Goal: Task Accomplishment & Management: Complete application form

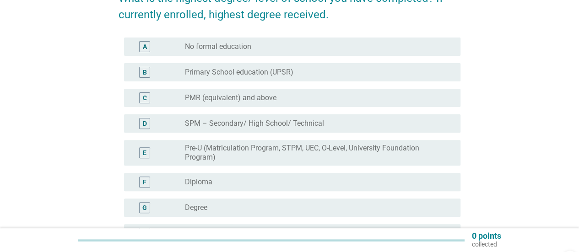
scroll to position [137, 0]
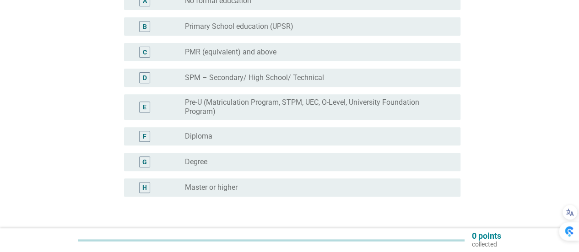
click at [213, 162] on div "radio_button_unchecked Degree" at bounding box center [315, 162] width 261 height 9
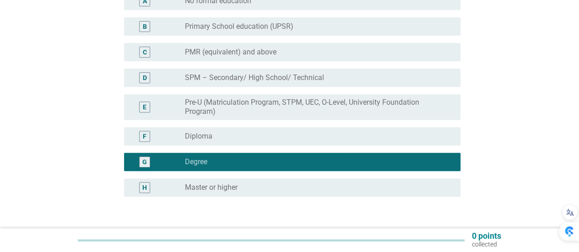
scroll to position [183, 0]
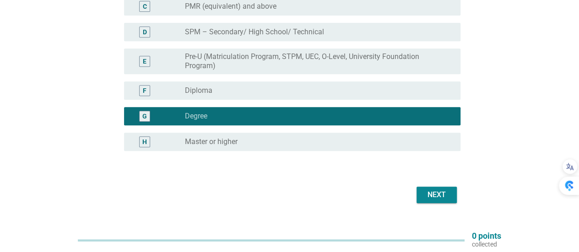
click at [436, 206] on div "Next" at bounding box center [290, 195] width 342 height 22
click at [435, 194] on div "Next" at bounding box center [437, 195] width 26 height 11
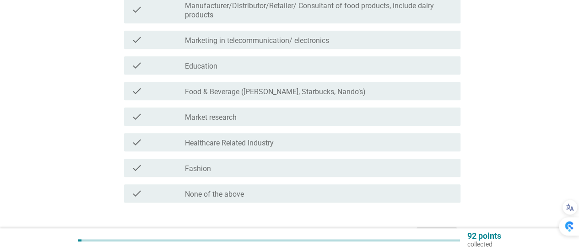
scroll to position [334, 0]
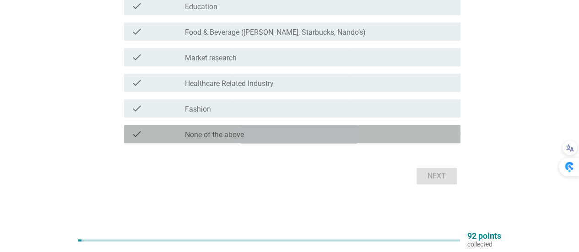
click at [273, 135] on div "check_box_outline_blank None of the above" at bounding box center [319, 134] width 268 height 11
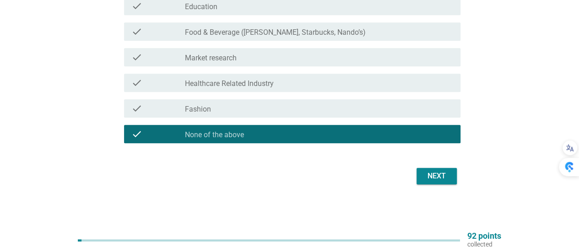
click at [427, 174] on div "Next" at bounding box center [437, 176] width 26 height 11
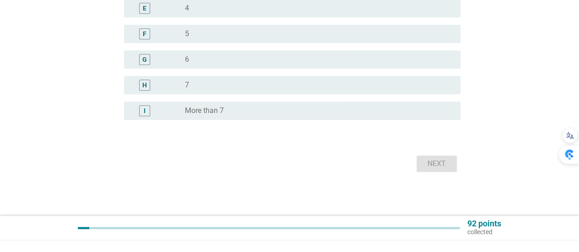
scroll to position [0, 0]
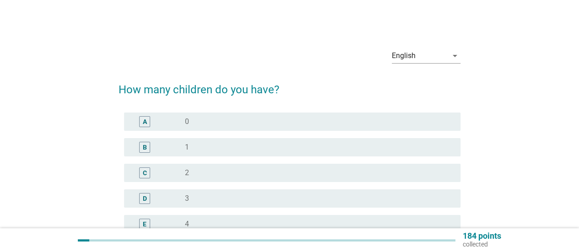
click at [184, 152] on div "B" at bounding box center [158, 147] width 54 height 11
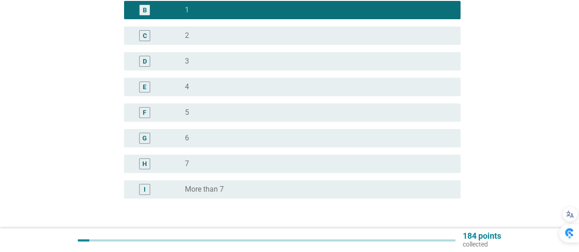
scroll to position [183, 0]
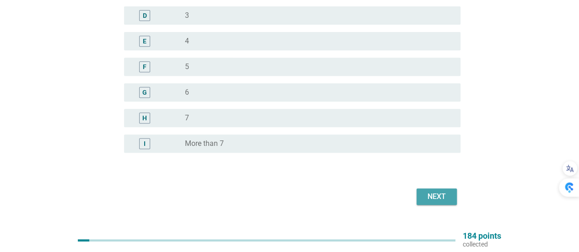
click at [448, 197] on div "Next" at bounding box center [437, 196] width 26 height 11
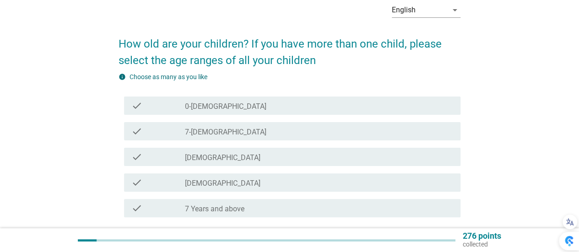
scroll to position [92, 0]
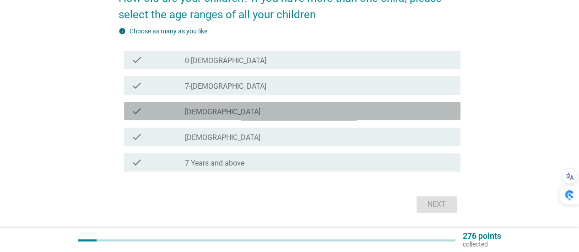
click at [224, 110] on label "[DEMOGRAPHIC_DATA]" at bounding box center [223, 112] width 76 height 9
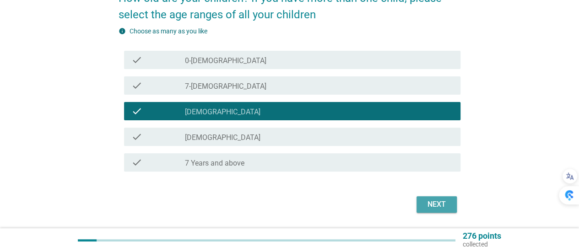
click at [430, 205] on div "Next" at bounding box center [437, 204] width 26 height 11
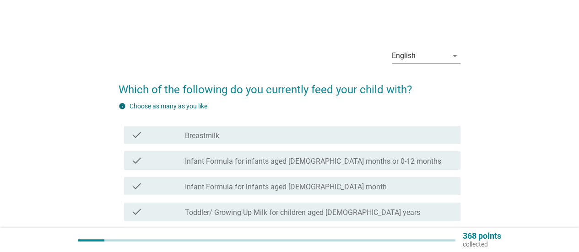
scroll to position [46, 0]
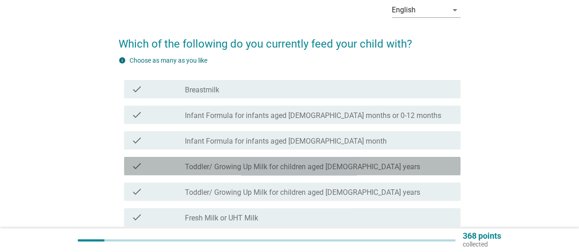
click at [391, 163] on div "check_box_outline_blank Toddler/ Growing Up Milk for children aged [DEMOGRAPHIC…" at bounding box center [319, 166] width 268 height 11
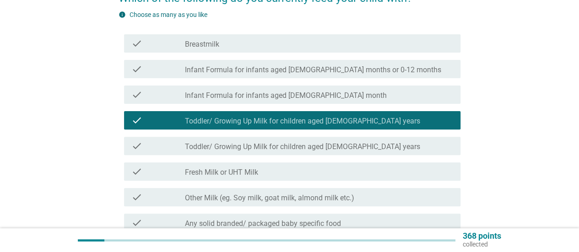
scroll to position [137, 0]
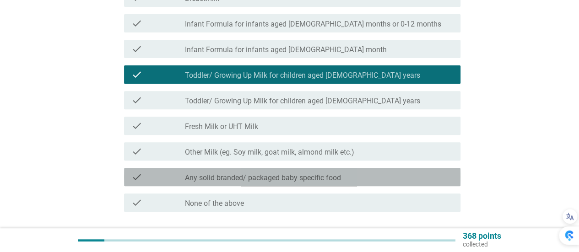
click at [397, 179] on div "check_box_outline_blank Any solid branded/ packaged baby specific food" at bounding box center [319, 177] width 268 height 11
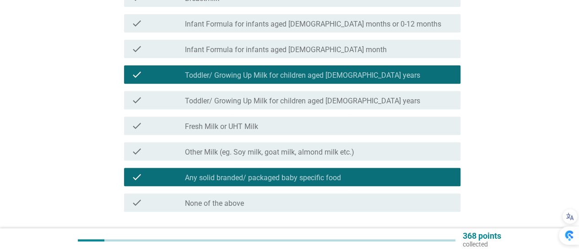
scroll to position [206, 0]
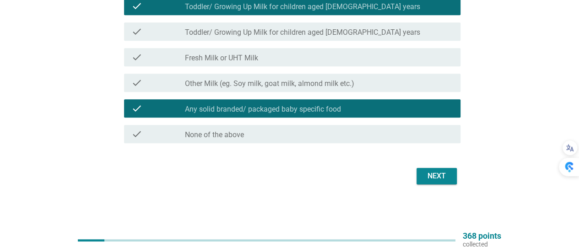
click at [446, 174] on div "Next" at bounding box center [437, 176] width 26 height 11
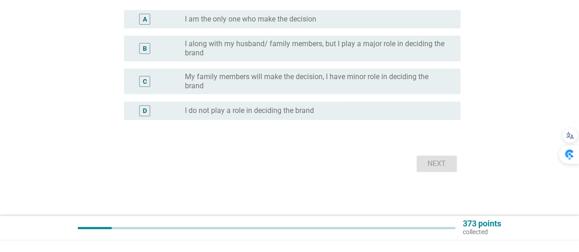
scroll to position [0, 0]
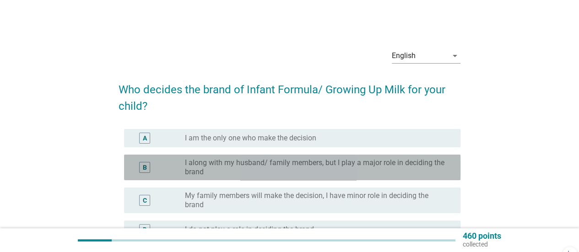
click at [413, 166] on label "I along with my husband/ family members, but I play a major role in deciding th…" at bounding box center [315, 167] width 261 height 18
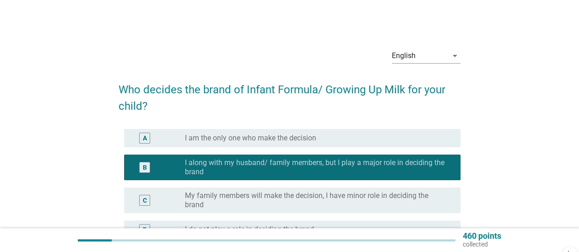
scroll to position [92, 0]
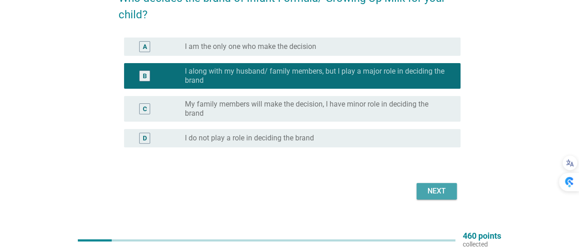
click at [446, 192] on div "Next" at bounding box center [437, 191] width 26 height 11
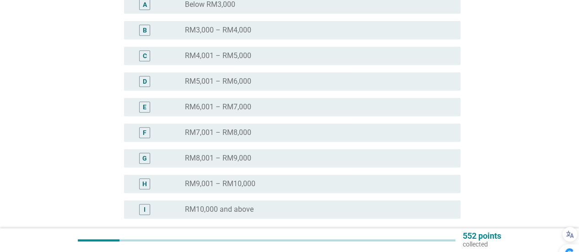
scroll to position [229, 0]
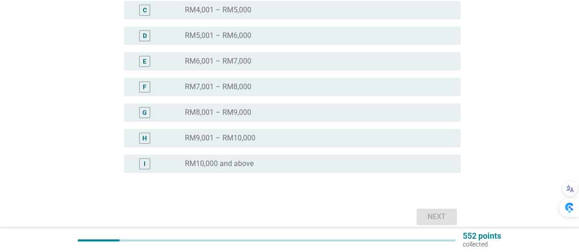
click at [424, 163] on div "radio_button_unchecked RM10,000 and above" at bounding box center [315, 163] width 261 height 9
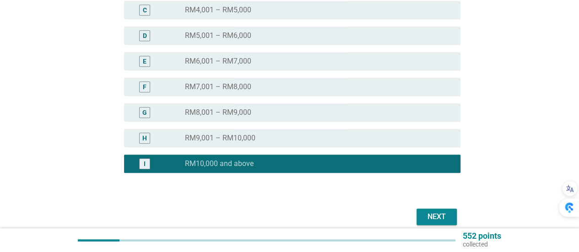
click at [451, 218] on button "Next" at bounding box center [437, 217] width 40 height 16
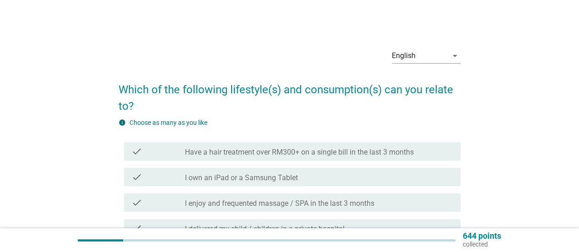
scroll to position [46, 0]
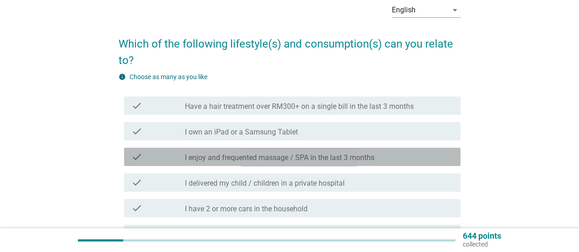
click at [390, 153] on div "check_box_outline_blank I enjoy and frequented massage / SPA in the last 3 mont…" at bounding box center [319, 157] width 268 height 11
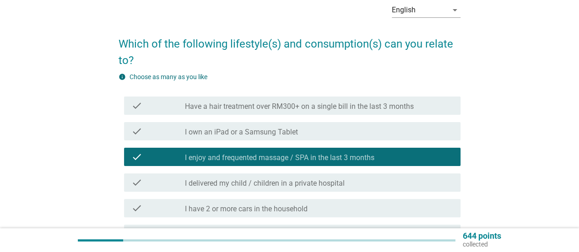
scroll to position [92, 0]
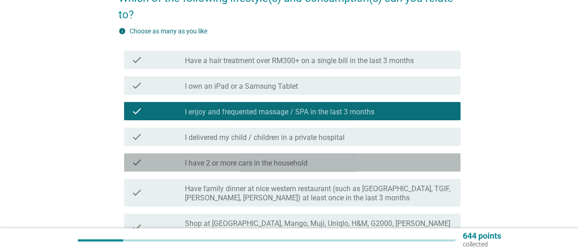
click at [386, 162] on div "check_box_outline_blank I have 2 or more cars in the household" at bounding box center [319, 162] width 268 height 11
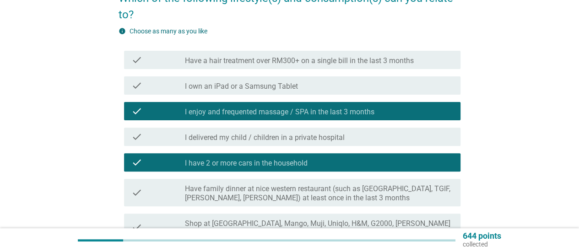
click at [397, 190] on label "Have family dinner at nice western restaurant (such as [GEOGRAPHIC_DATA], TGIF,…" at bounding box center [319, 194] width 268 height 18
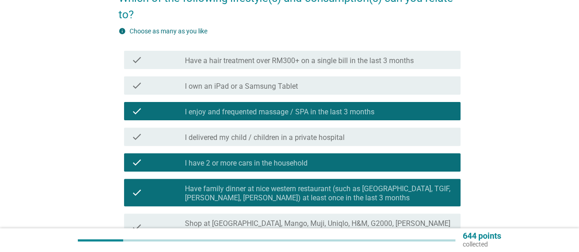
scroll to position [137, 0]
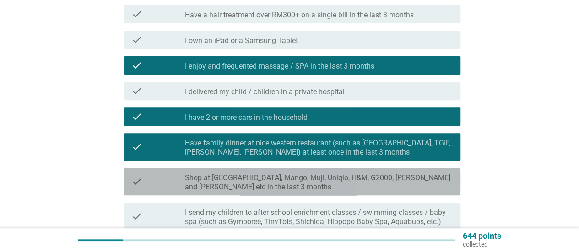
click at [397, 184] on label "Shop at [GEOGRAPHIC_DATA], Mango, Muji, Uniqlo, H&M, G2000, [PERSON_NAME] and […" at bounding box center [319, 183] width 268 height 18
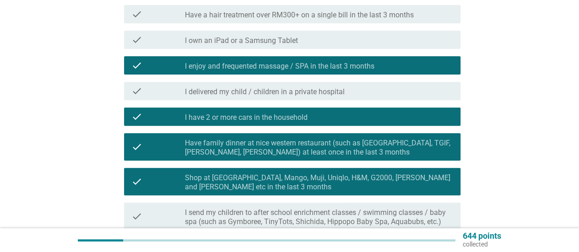
scroll to position [183, 0]
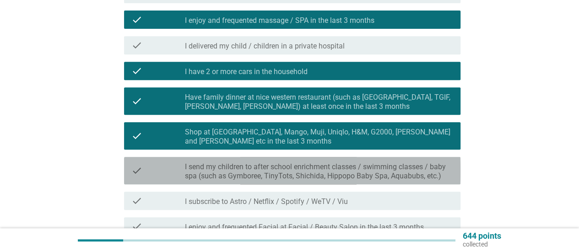
click at [396, 182] on div "check check_box_outline_blank I send my children to after school enrichment cla…" at bounding box center [292, 170] width 337 height 27
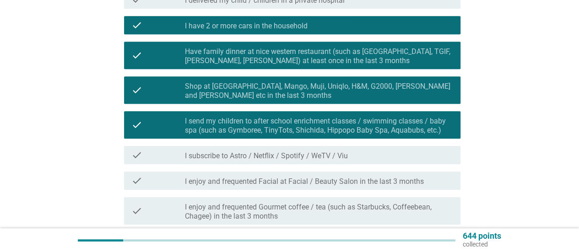
scroll to position [275, 0]
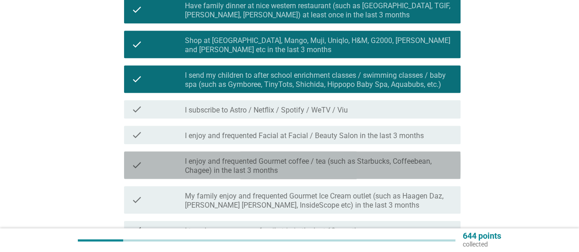
click at [404, 164] on label "I enjoy and frequented Gourmet coffee / tea (such as Starbucks, Coffeebean, Cha…" at bounding box center [319, 166] width 268 height 18
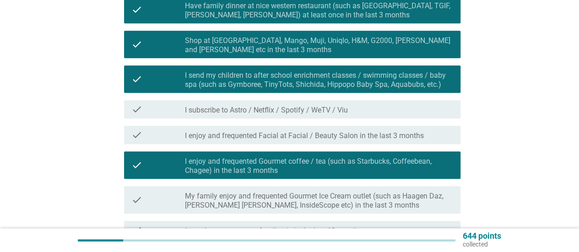
scroll to position [321, 0]
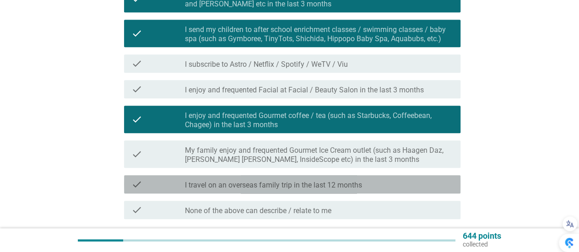
click at [391, 183] on div "check_box_outline_blank I travel on an overseas family trip in the last 12 mont…" at bounding box center [319, 184] width 268 height 11
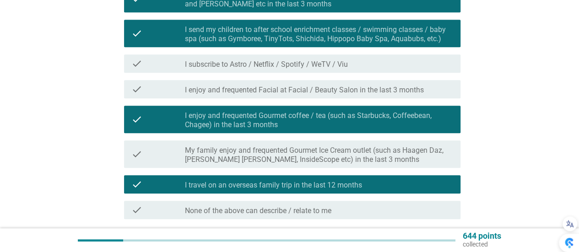
scroll to position [397, 0]
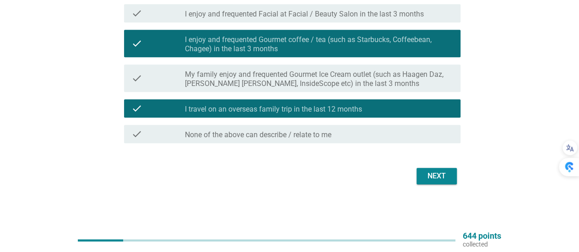
click at [434, 176] on div "Next" at bounding box center [437, 176] width 26 height 11
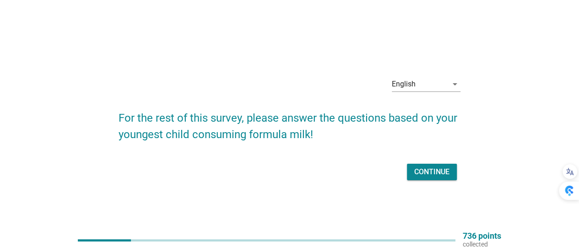
click at [434, 176] on div "Continue" at bounding box center [431, 172] width 35 height 11
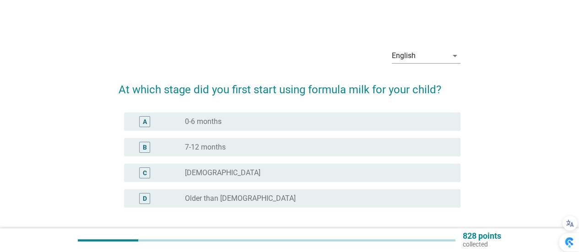
click at [260, 124] on div "radio_button_unchecked 0-6 months" at bounding box center [315, 121] width 261 height 9
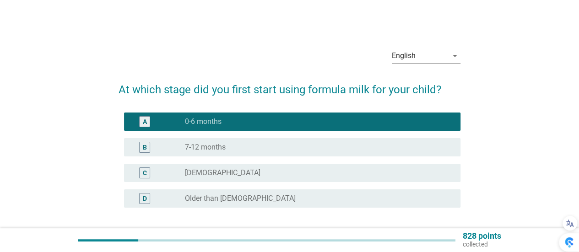
scroll to position [46, 0]
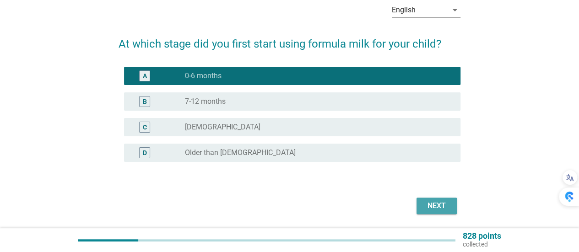
click at [430, 203] on div "Next" at bounding box center [437, 206] width 26 height 11
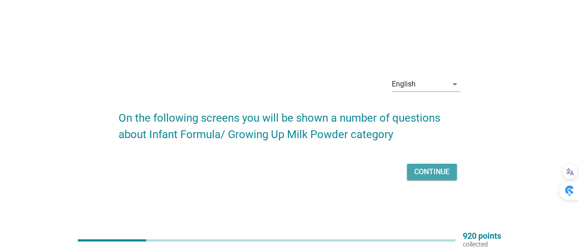
click at [419, 170] on div "Continue" at bounding box center [431, 172] width 35 height 11
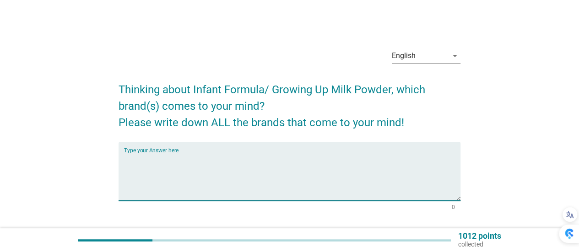
click at [350, 166] on textarea "Type your Answer here" at bounding box center [292, 177] width 337 height 48
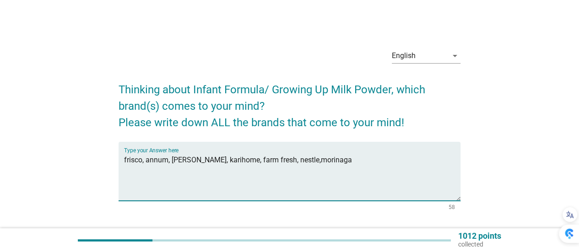
scroll to position [67, 0]
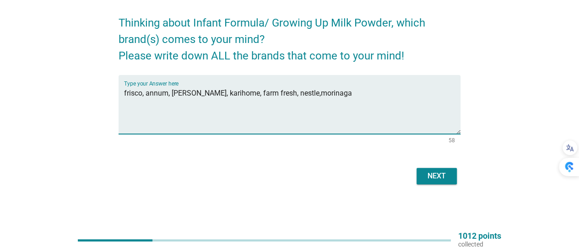
type textarea "frisco, annum, [PERSON_NAME], karihome, farm fresh, nestle,morinaga"
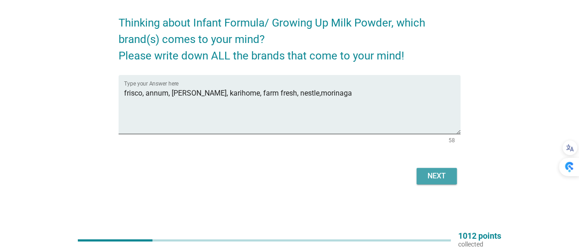
click at [447, 180] on div "Next" at bounding box center [437, 176] width 26 height 11
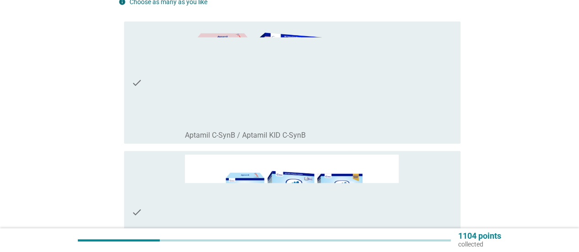
scroll to position [183, 0]
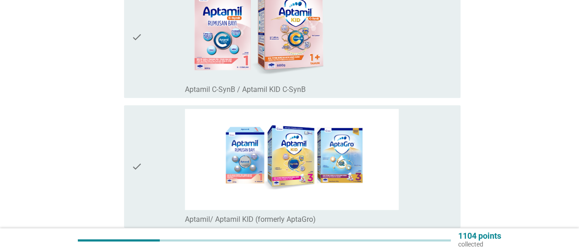
click at [348, 53] on div "check_box_outline_blank Aptamil C-SynB / Aptamil KID C-SynB" at bounding box center [319, 36] width 268 height 115
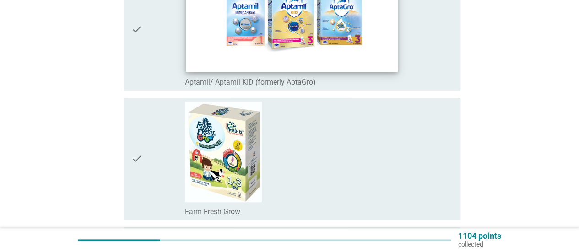
scroll to position [366, 0]
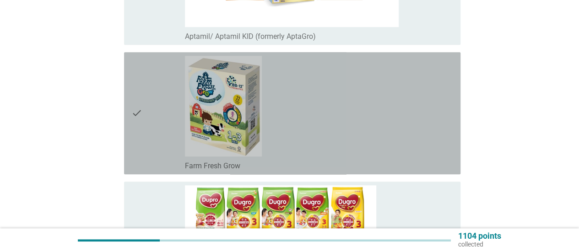
click at [351, 114] on div "check_box_outline_blank Farm Fresh Grow" at bounding box center [319, 113] width 268 height 115
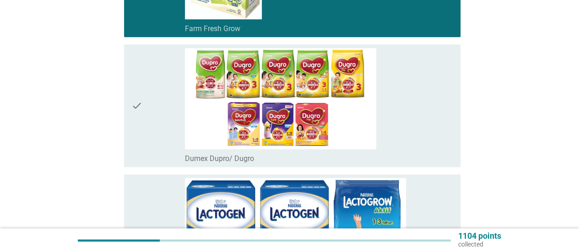
scroll to position [549, 0]
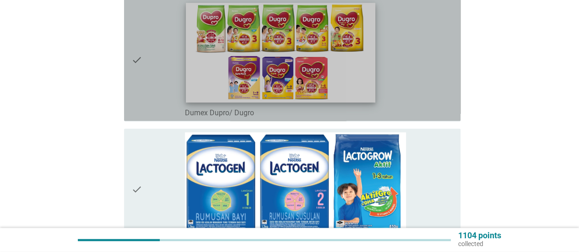
click at [369, 68] on img at bounding box center [280, 53] width 189 height 100
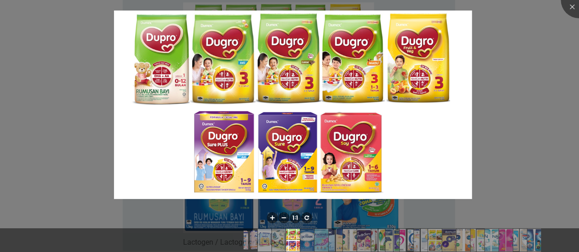
click at [514, 87] on div at bounding box center [289, 126] width 579 height 252
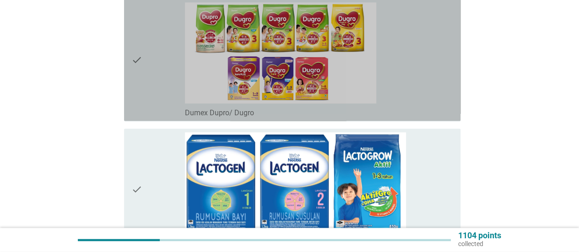
click at [423, 71] on div "check_box_outline_blank Dumex Dupro/ Dugro" at bounding box center [319, 59] width 268 height 115
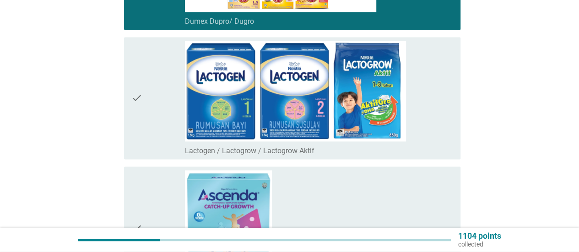
scroll to position [687, 0]
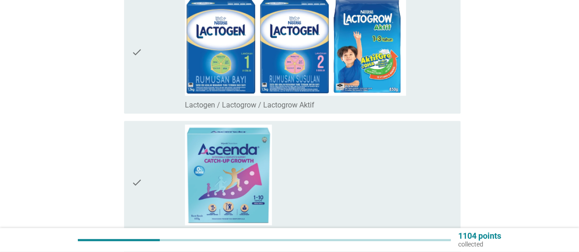
click at [426, 82] on div "check_box_outline_blank Lactogen / Lactogrow / Lactogrow Aktif" at bounding box center [319, 52] width 268 height 115
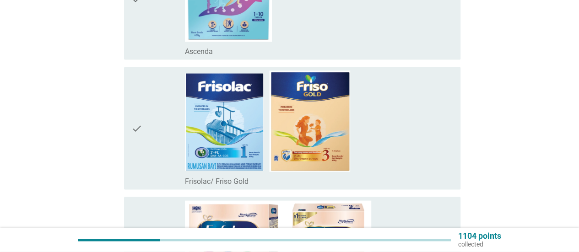
click at [435, 99] on div "check_box_outline_blank Frisolac/ Friso Gold" at bounding box center [319, 128] width 268 height 115
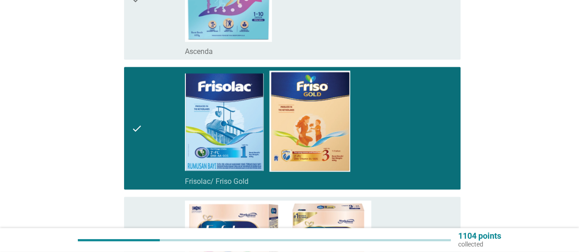
scroll to position [1007, 0]
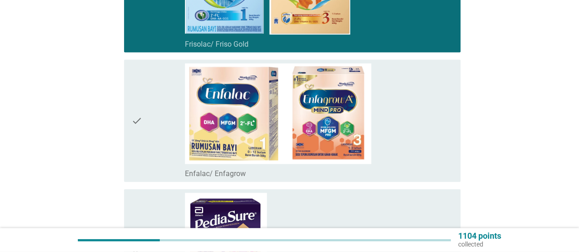
click at [435, 99] on div "check_box_outline_blank Enfalac/ Enfagrow" at bounding box center [319, 121] width 268 height 115
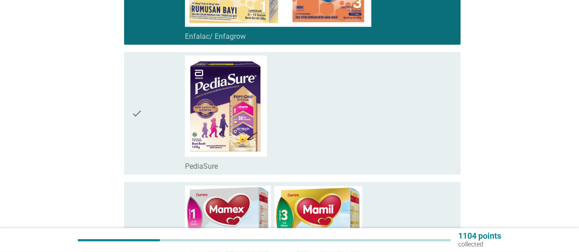
scroll to position [1190, 0]
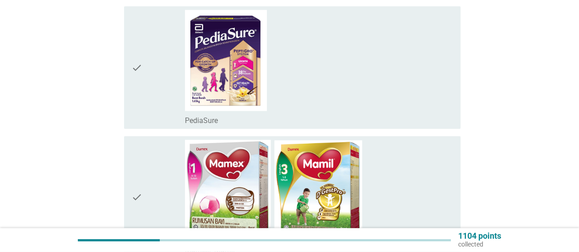
click at [384, 83] on div "check_box_outline_blank PediaSure" at bounding box center [319, 67] width 268 height 115
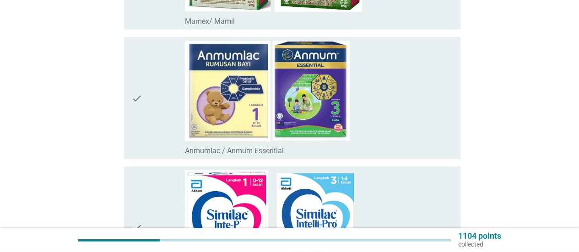
click at [402, 92] on div "check_box_outline_blank Anmumlac / Anmum Essential" at bounding box center [319, 98] width 268 height 115
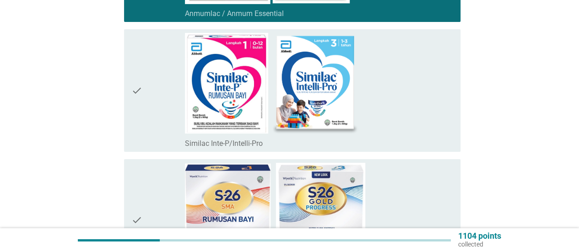
scroll to position [1603, 0]
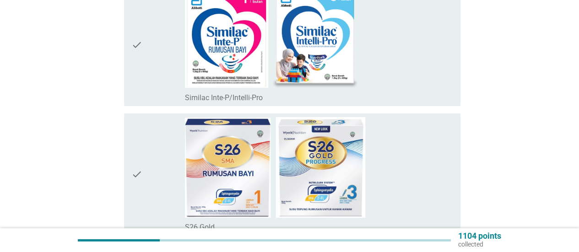
click at [427, 181] on div "check_box_outline_blank S26 Gold" at bounding box center [319, 174] width 268 height 115
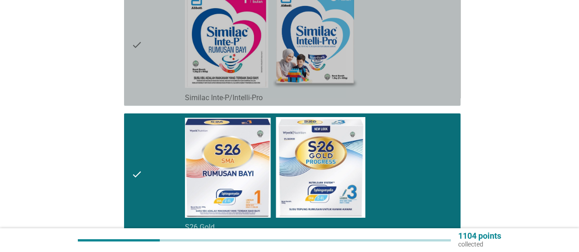
click at [423, 71] on div "check_box_outline_blank Similac Inte-P/Intelli-Pro" at bounding box center [319, 44] width 268 height 115
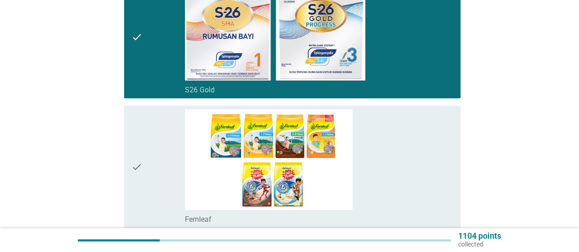
scroll to position [1831, 0]
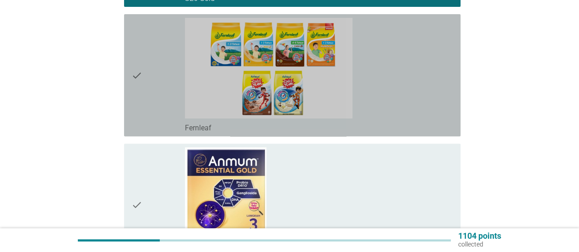
click at [424, 78] on div "check_box_outline_blank Fernleaf" at bounding box center [319, 75] width 268 height 115
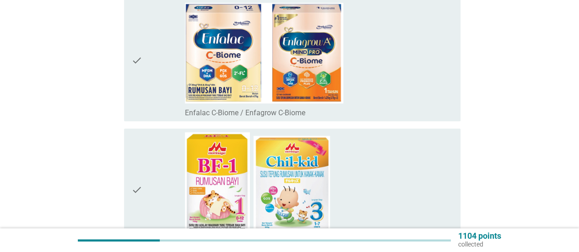
scroll to position [2152, 0]
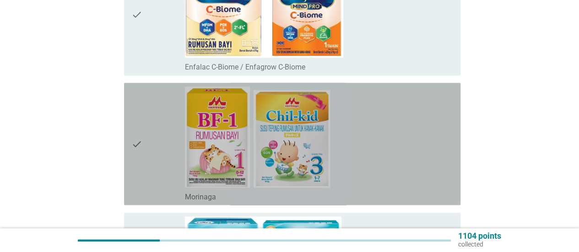
click at [428, 125] on div "check_box_outline_blank [PERSON_NAME]" at bounding box center [319, 144] width 268 height 115
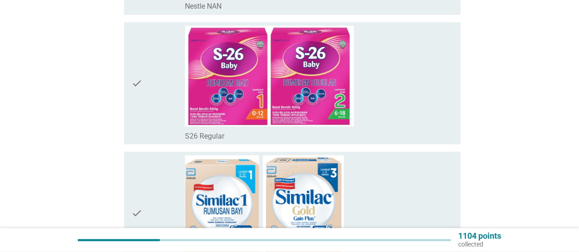
scroll to position [2518, 0]
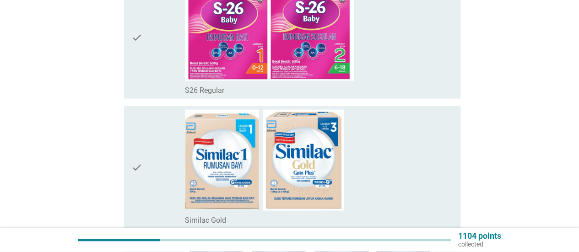
click at [422, 141] on div "check_box_outline_blank Similac Gold" at bounding box center [319, 166] width 268 height 115
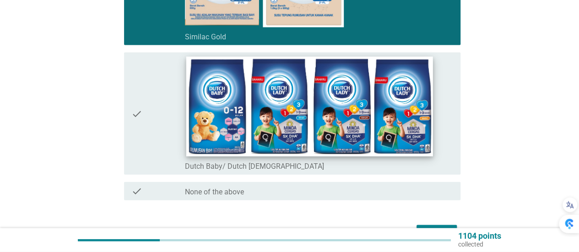
scroll to position [2747, 0]
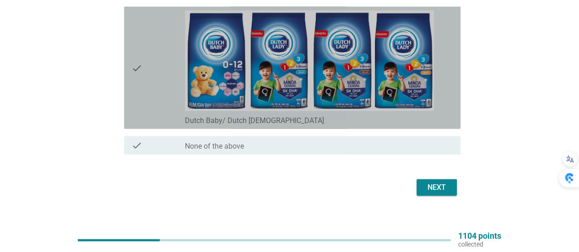
click at [445, 94] on div "check_box_outline_blank Dutch Baby/ [DEMOGRAPHIC_DATA] [DEMOGRAPHIC_DATA]" at bounding box center [319, 68] width 268 height 115
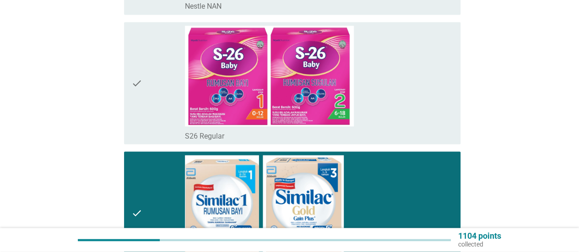
scroll to position [2756, 0]
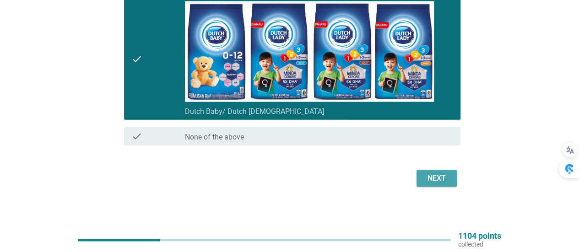
click at [448, 179] on div "Next" at bounding box center [437, 178] width 26 height 11
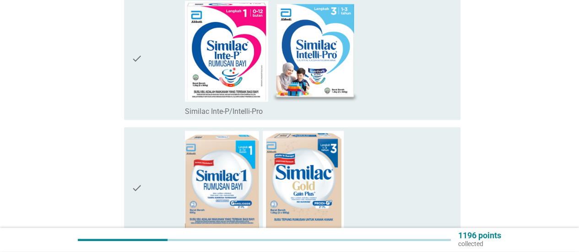
scroll to position [412, 0]
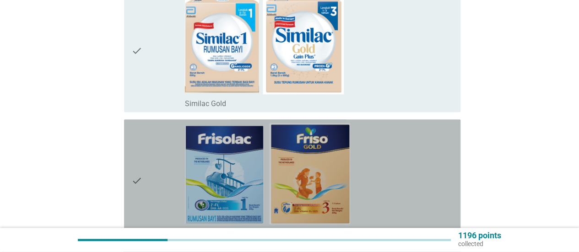
click at [430, 168] on div "check_box_outline_blank Frisolac/ Friso Gold" at bounding box center [319, 180] width 268 height 115
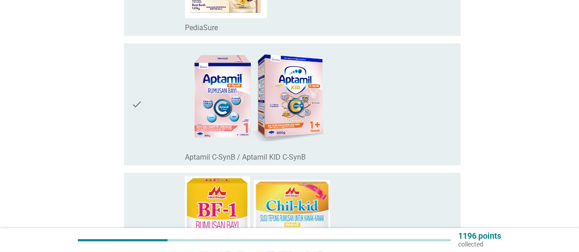
scroll to position [1053, 0]
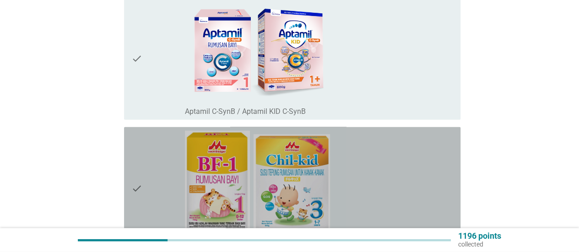
click at [431, 165] on div "check_box_outline_blank [PERSON_NAME]" at bounding box center [319, 188] width 268 height 115
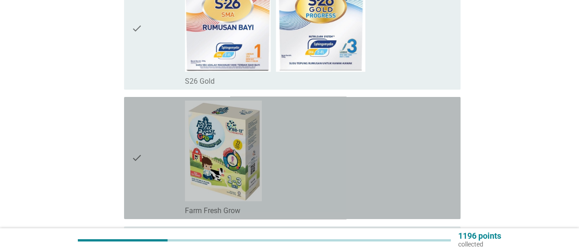
click at [418, 161] on div "check_box_outline_blank Farm Fresh Grow" at bounding box center [319, 158] width 268 height 115
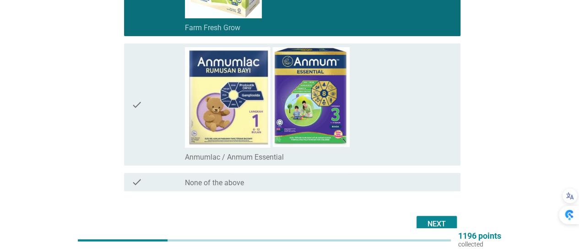
scroll to position [1831, 0]
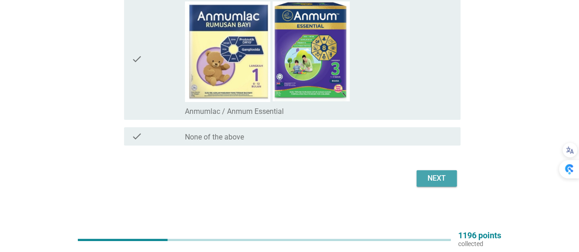
click at [431, 182] on div "Next" at bounding box center [437, 178] width 26 height 11
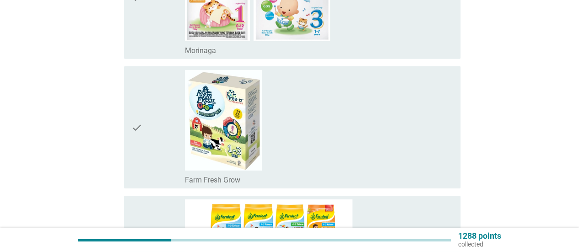
scroll to position [1419, 0]
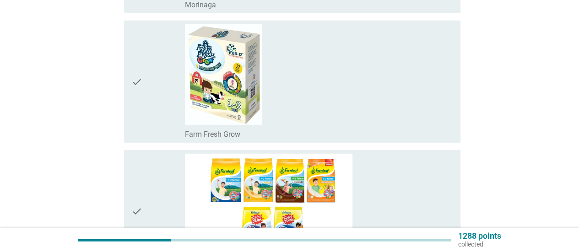
click at [426, 143] on div "check check_box Farm Fresh Grow" at bounding box center [290, 82] width 342 height 130
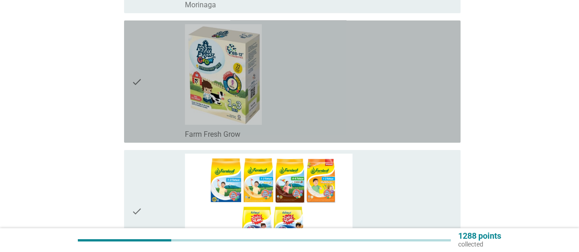
click at [426, 124] on div "check_box Farm Fresh Grow" at bounding box center [319, 81] width 268 height 115
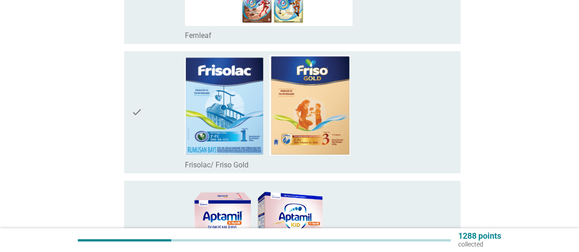
click at [424, 133] on div "check_box Frisolac/ Friso Gold" at bounding box center [319, 112] width 268 height 115
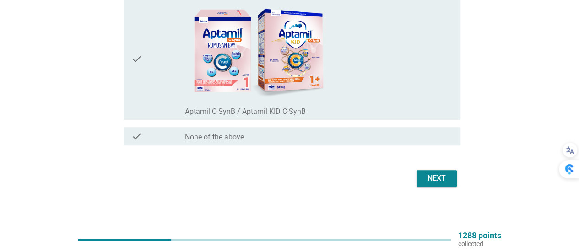
scroll to position [1832, 0]
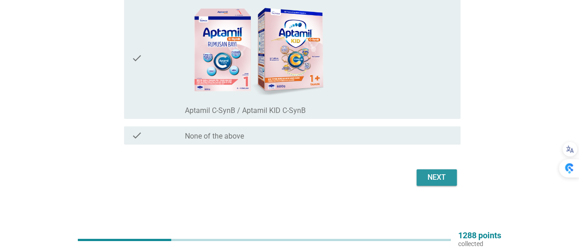
click at [445, 174] on div "Next" at bounding box center [437, 177] width 26 height 11
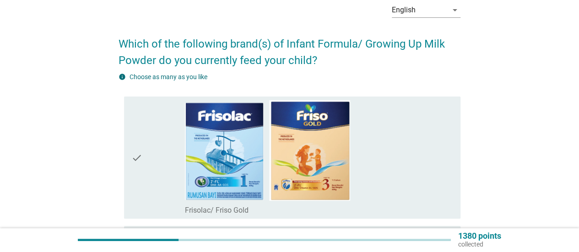
click at [419, 143] on div "check_box Frisolac/ Friso Gold" at bounding box center [319, 157] width 268 height 115
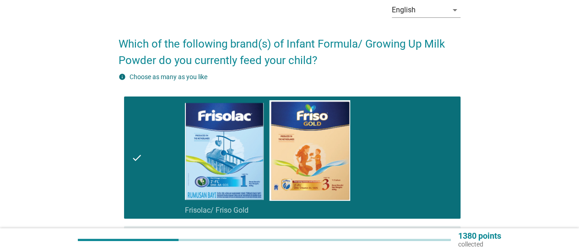
scroll to position [277, 0]
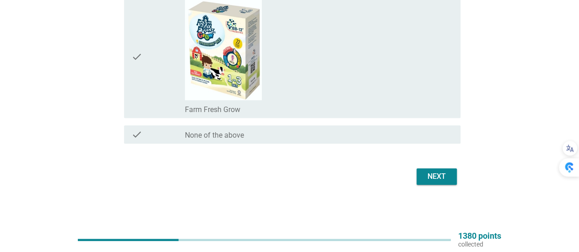
click at [438, 182] on button "Next" at bounding box center [437, 176] width 40 height 16
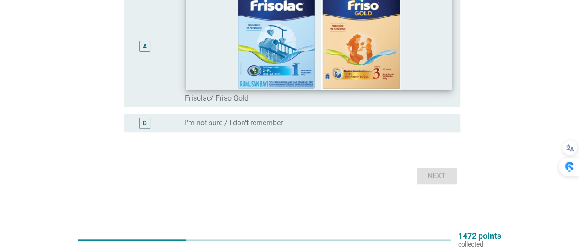
click at [438, 80] on img at bounding box center [319, 40] width 266 height 100
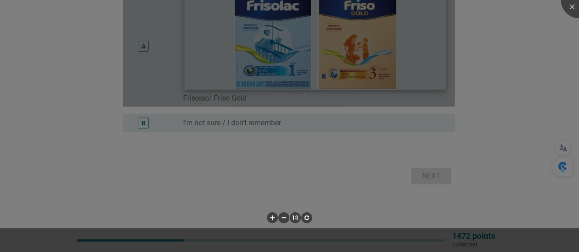
scroll to position [120, 0]
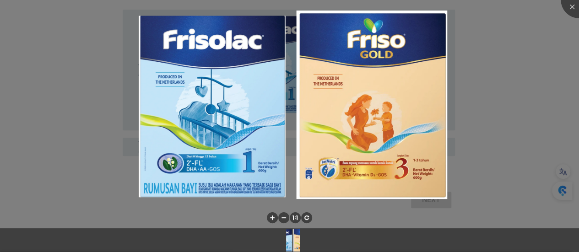
click at [478, 125] on div at bounding box center [289, 126] width 579 height 252
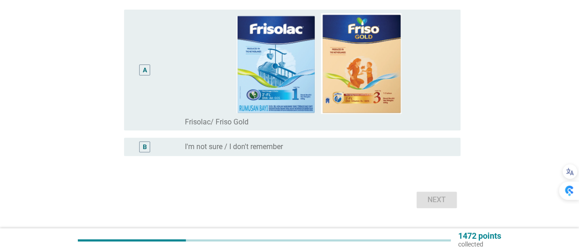
scroll to position [28, 0]
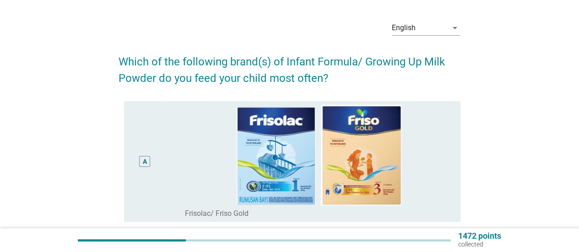
click at [156, 123] on div "A" at bounding box center [144, 162] width 27 height 114
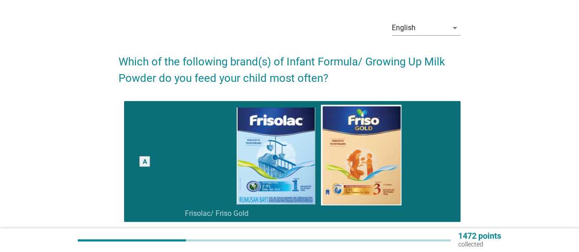
scroll to position [143, 0]
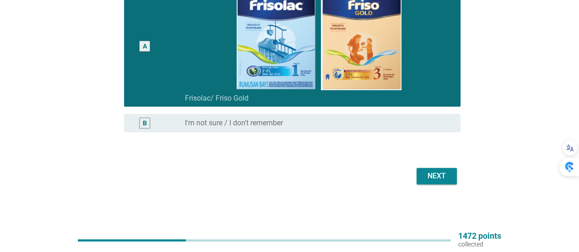
click at [431, 176] on div "Next" at bounding box center [437, 176] width 26 height 11
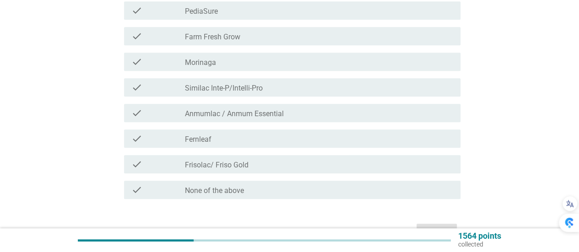
scroll to position [366, 0]
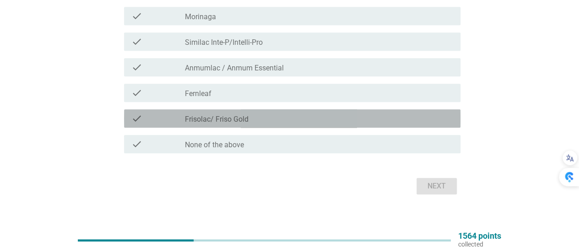
click at [320, 116] on div "check_box_outline_blank Frisolac/ Friso Gold" at bounding box center [319, 118] width 268 height 11
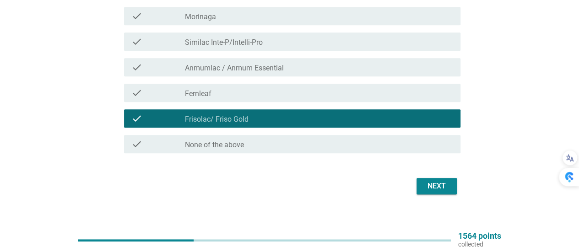
click at [425, 178] on button "Next" at bounding box center [437, 186] width 40 height 16
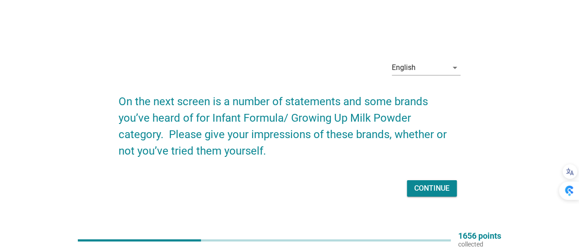
scroll to position [24, 0]
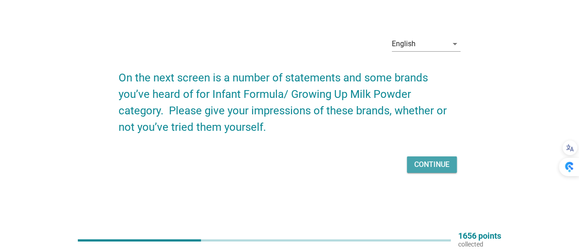
click at [443, 167] on div "Continue" at bounding box center [431, 164] width 35 height 11
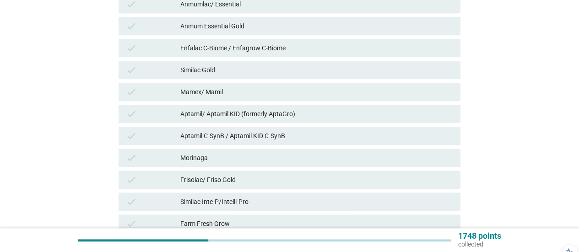
scroll to position [229, 0]
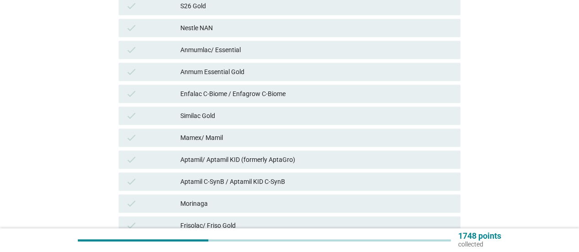
click at [256, 6] on div "S26 Gold" at bounding box center [316, 5] width 273 height 11
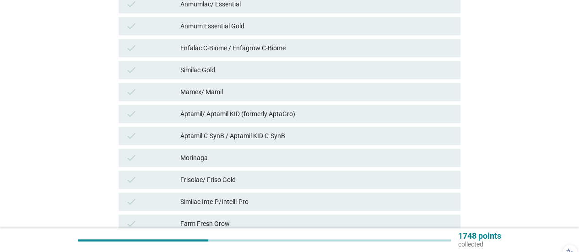
scroll to position [379, 0]
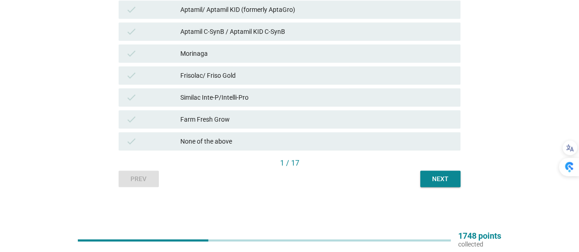
click at [450, 179] on div "Next" at bounding box center [441, 179] width 26 height 10
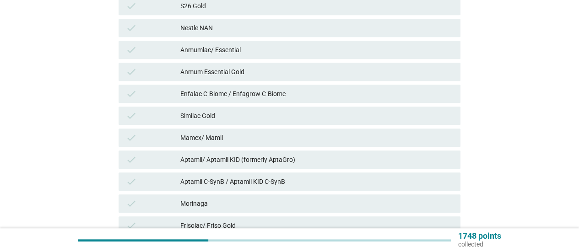
scroll to position [275, 0]
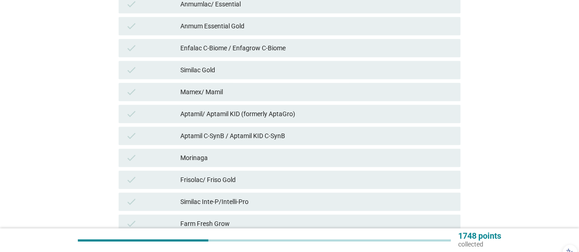
click at [293, 176] on div "Frisolac/ Friso Gold" at bounding box center [316, 179] width 273 height 11
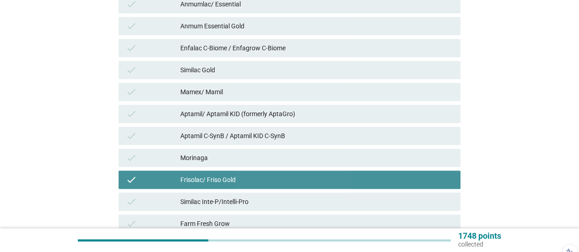
scroll to position [379, 0]
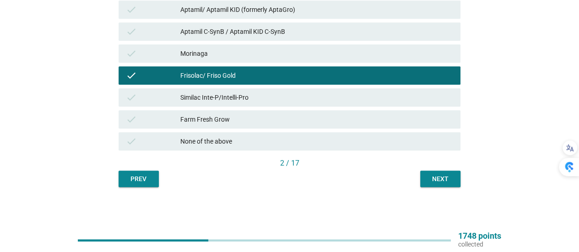
click at [447, 180] on div "Next" at bounding box center [441, 179] width 26 height 10
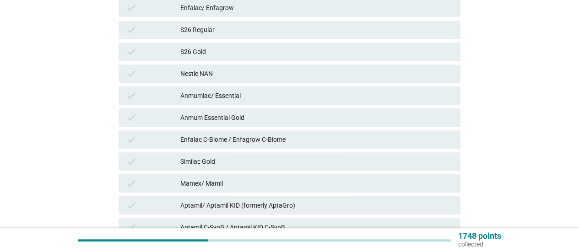
scroll to position [229, 0]
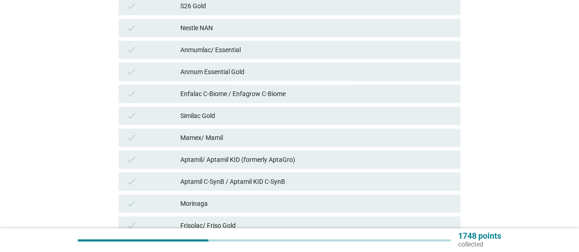
click at [268, 114] on div "Similac Gold" at bounding box center [316, 115] width 273 height 11
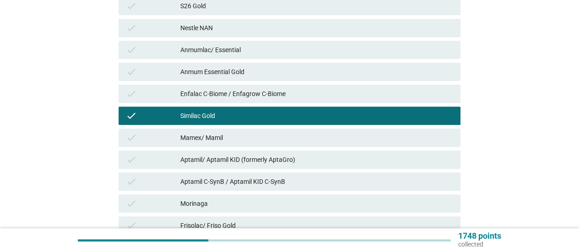
scroll to position [366, 0]
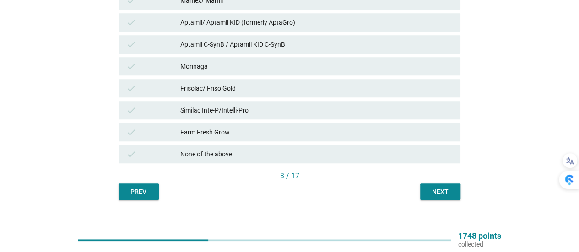
click at [244, 71] on div "Morinaga" at bounding box center [316, 66] width 273 height 11
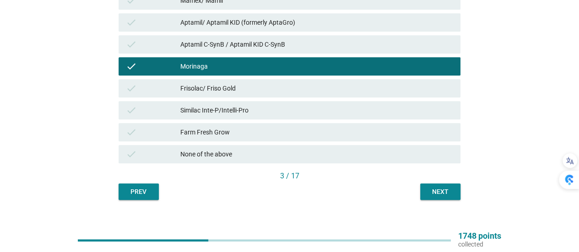
click at [449, 188] on div "Next" at bounding box center [441, 192] width 26 height 10
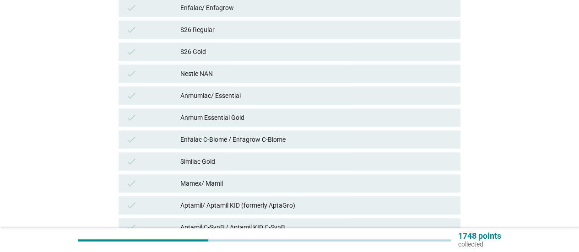
scroll to position [321, 0]
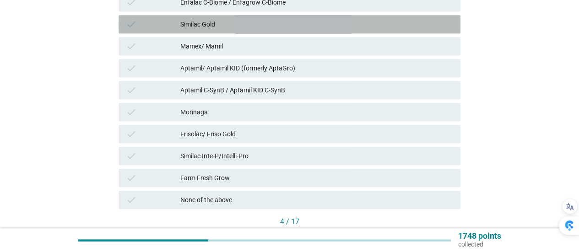
click at [297, 22] on div "Similac Gold" at bounding box center [316, 24] width 273 height 11
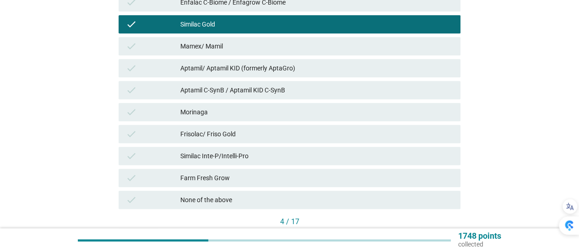
scroll to position [229, 0]
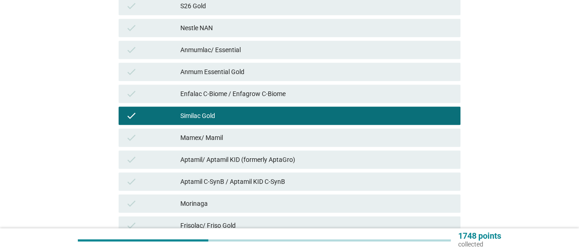
click at [304, 93] on div "Enfalac C-Biome / Enfagrow C-Biome" at bounding box center [316, 93] width 273 height 11
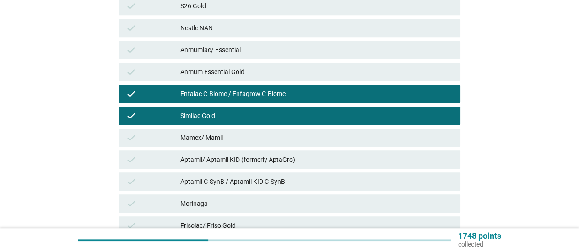
scroll to position [366, 0]
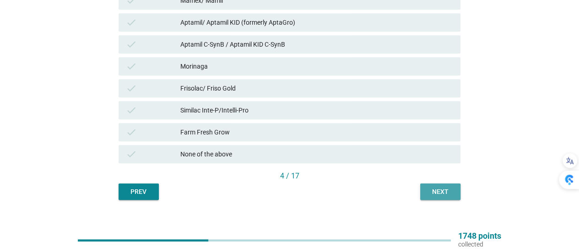
click at [450, 188] on div "Next" at bounding box center [441, 192] width 26 height 10
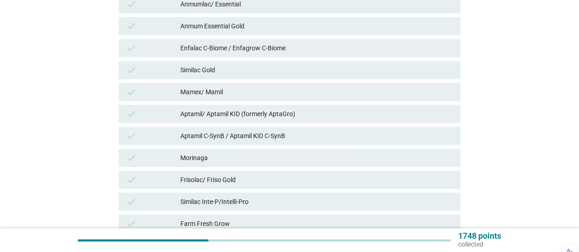
click at [252, 180] on div "Frisolac/ Friso Gold" at bounding box center [316, 179] width 273 height 11
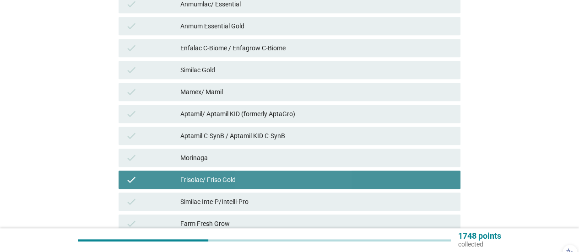
scroll to position [379, 0]
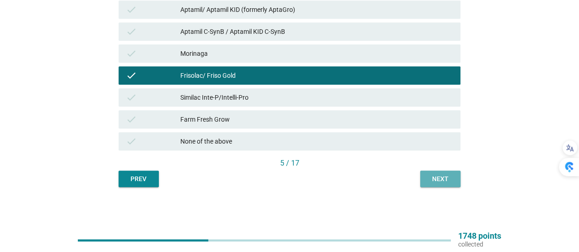
click at [451, 177] on div "Next" at bounding box center [441, 179] width 26 height 10
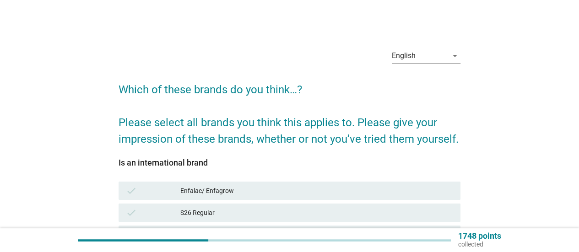
scroll to position [46, 0]
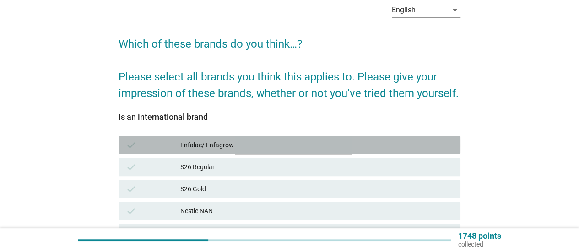
click at [283, 154] on div "check Enfalac/ Enfagrow" at bounding box center [290, 145] width 342 height 18
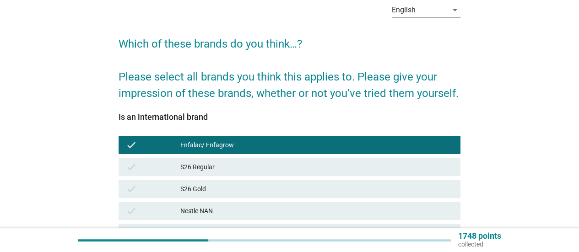
click at [240, 195] on div "check S26 Gold" at bounding box center [290, 189] width 342 height 18
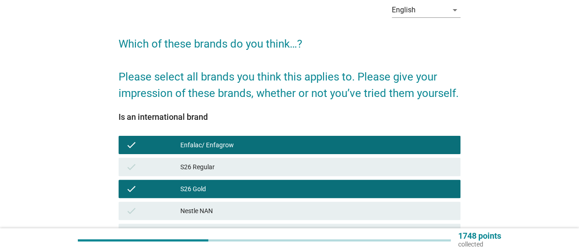
click at [250, 171] on div "S26 Regular" at bounding box center [316, 167] width 273 height 11
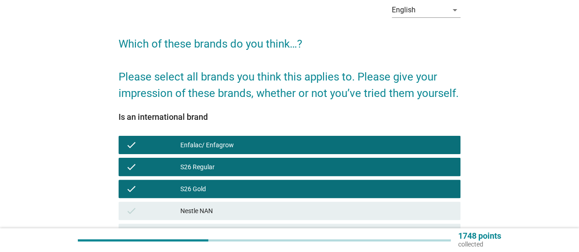
scroll to position [92, 0]
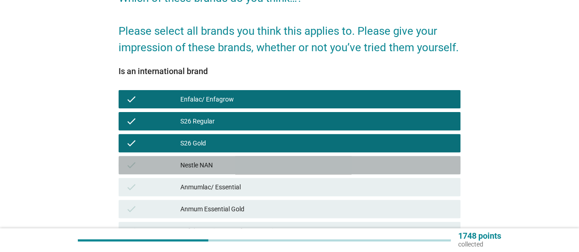
click at [253, 164] on div "Nestle NAN" at bounding box center [316, 165] width 273 height 11
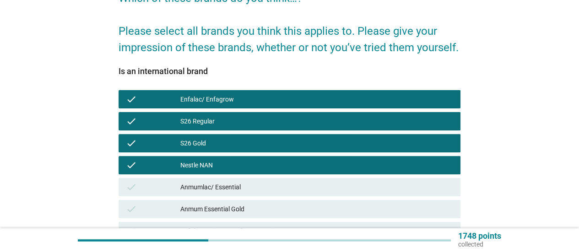
click at [255, 188] on div "Anmumlac/ Essential" at bounding box center [316, 187] width 273 height 11
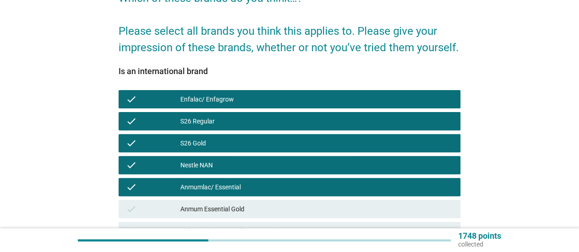
click at [265, 185] on div "Anmumlac/ Essential" at bounding box center [316, 187] width 273 height 11
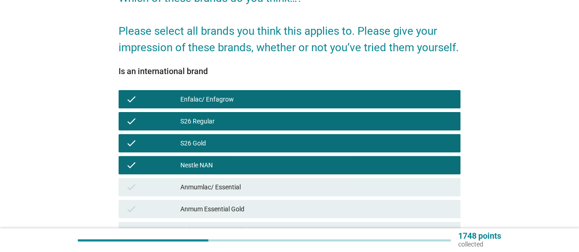
click at [266, 212] on div "Anmum Essential Gold" at bounding box center [316, 209] width 273 height 11
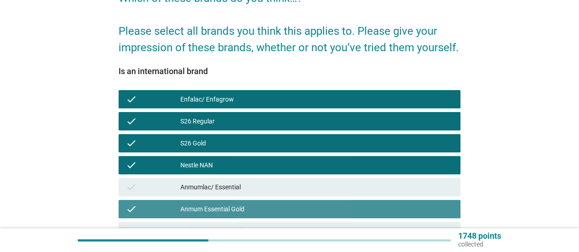
scroll to position [183, 0]
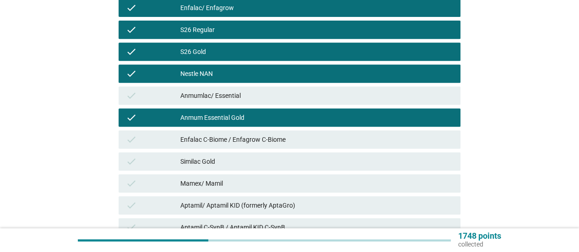
click at [253, 162] on div "Similac Gold" at bounding box center [316, 161] width 273 height 11
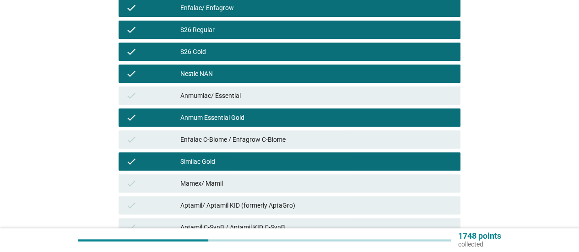
click at [293, 119] on div "Anmum Essential Gold" at bounding box center [316, 117] width 273 height 11
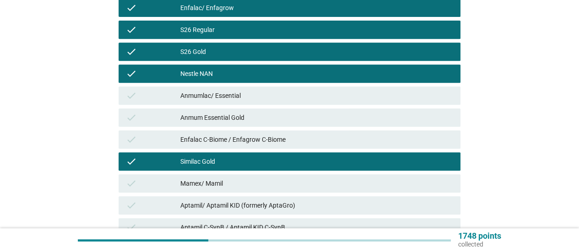
click at [249, 186] on div "Mamex/ Mamil" at bounding box center [316, 183] width 273 height 11
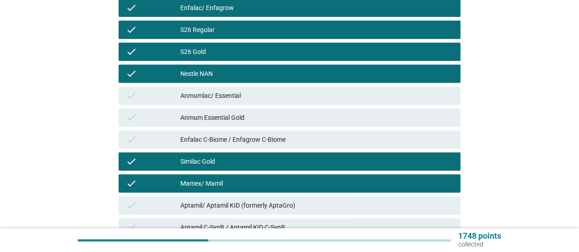
scroll to position [229, 0]
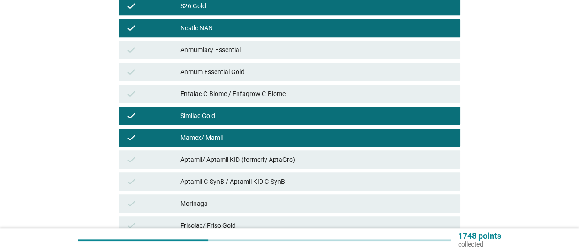
click at [287, 159] on div "Aptamil/ Aptamil KID (formerly AptaGro)" at bounding box center [316, 159] width 273 height 11
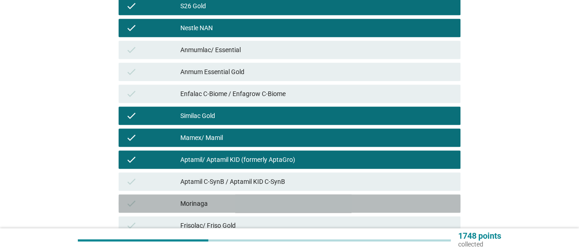
click at [269, 207] on div "Morinaga" at bounding box center [316, 203] width 273 height 11
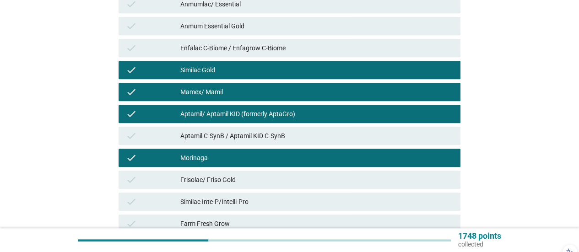
click at [271, 180] on div "Frisolac/ Friso Gold" at bounding box center [316, 179] width 273 height 11
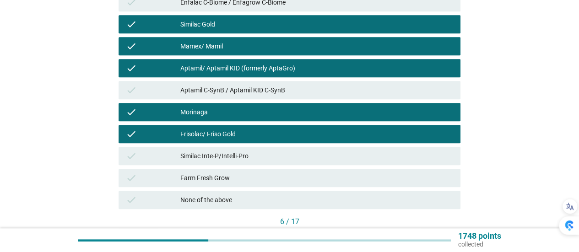
click at [269, 179] on div "Farm Fresh Grow" at bounding box center [316, 178] width 273 height 11
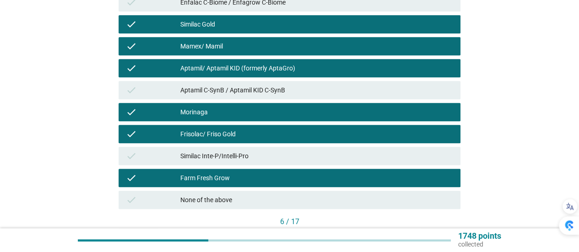
scroll to position [366, 0]
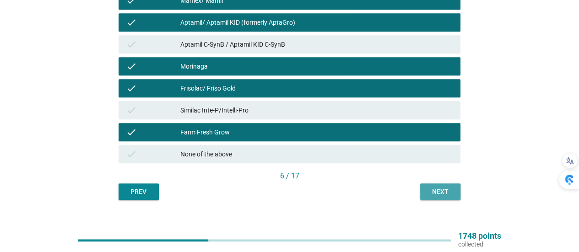
click at [429, 193] on div "Next" at bounding box center [441, 192] width 26 height 10
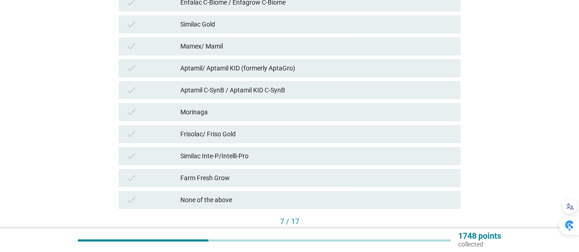
scroll to position [137, 0]
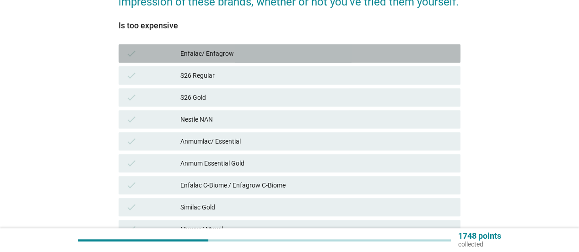
click at [230, 57] on div "Enfalac/ Enfagrow" at bounding box center [316, 53] width 273 height 11
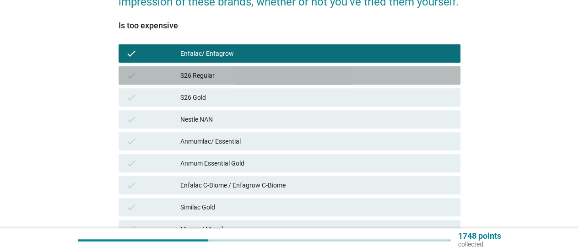
click at [222, 71] on div "S26 Regular" at bounding box center [316, 75] width 273 height 11
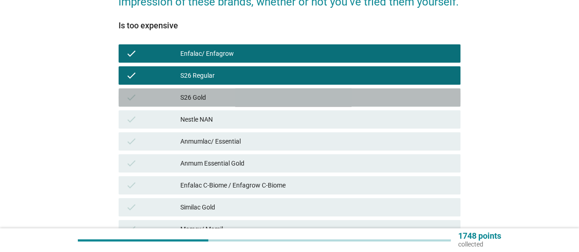
click at [223, 92] on div "check S26 Gold" at bounding box center [290, 97] width 342 height 18
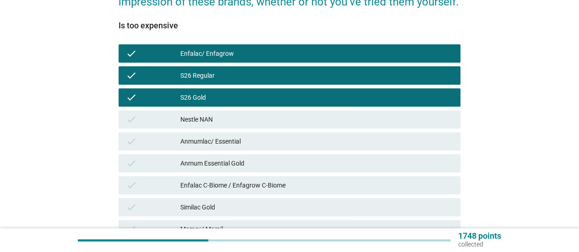
click at [234, 139] on div "Anmumlac/ Essential" at bounding box center [316, 141] width 273 height 11
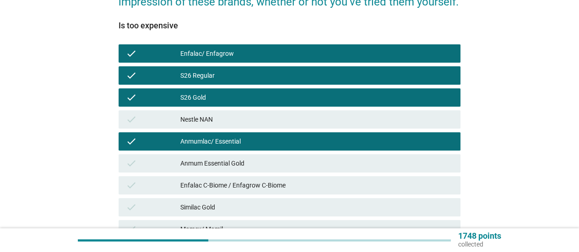
click at [240, 165] on div "Anmum Essential Gold" at bounding box center [316, 163] width 273 height 11
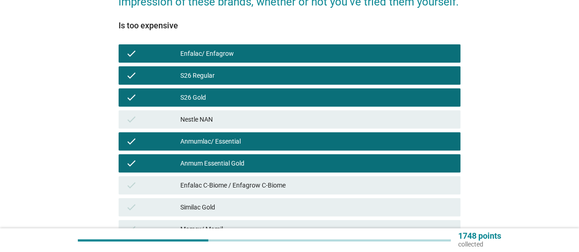
scroll to position [183, 0]
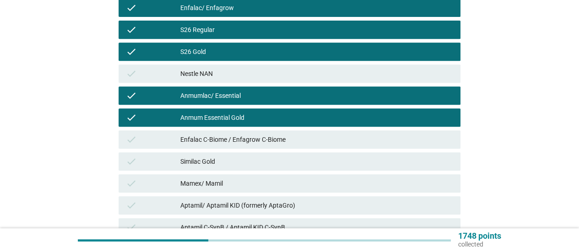
click at [254, 141] on div "Enfalac C-Biome / Enfagrow C-Biome" at bounding box center [316, 139] width 273 height 11
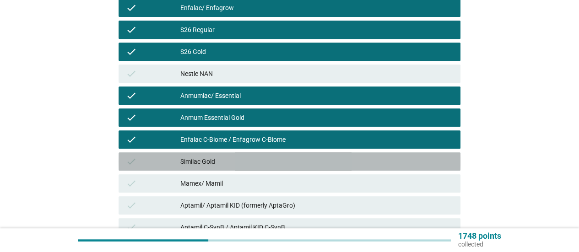
click at [250, 161] on div "Similac Gold" at bounding box center [316, 161] width 273 height 11
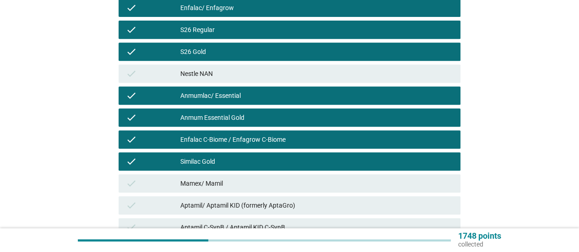
click at [253, 185] on div "Mamex/ Mamil" at bounding box center [316, 183] width 273 height 11
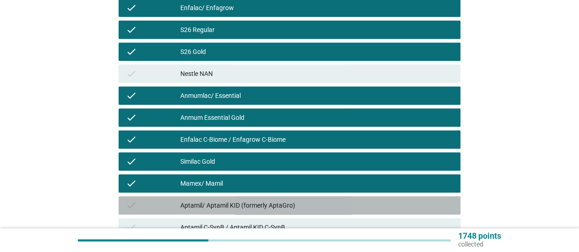
click at [264, 207] on div "Aptamil/ Aptamil KID (formerly AptaGro)" at bounding box center [316, 205] width 273 height 11
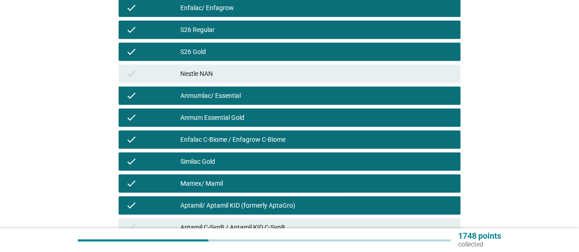
scroll to position [275, 0]
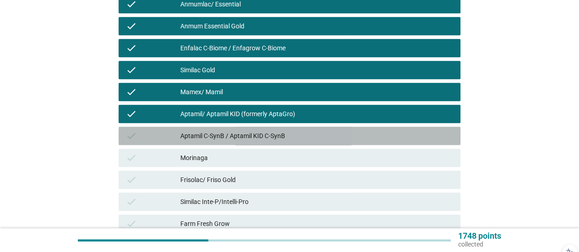
click at [278, 140] on div "Aptamil C-SynB / Aptamil KID C-SynB" at bounding box center [316, 135] width 273 height 11
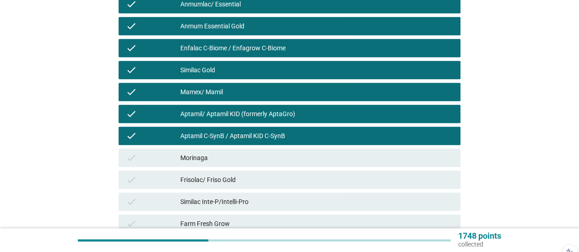
click at [246, 157] on div "Morinaga" at bounding box center [316, 157] width 273 height 11
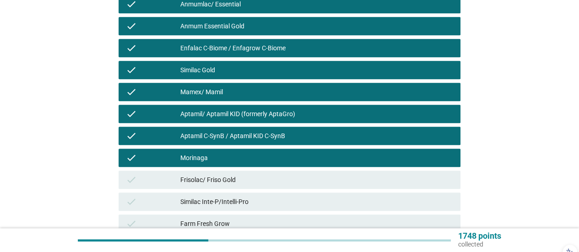
click at [245, 178] on div "Frisolac/ Friso Gold" at bounding box center [316, 179] width 273 height 11
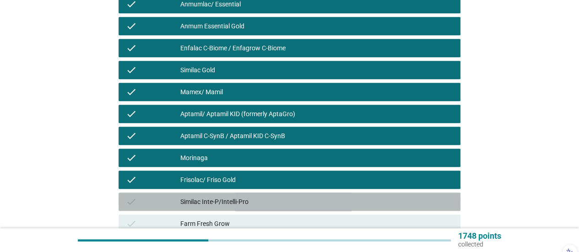
click at [265, 201] on div "Similac Inte-P/Intelli-Pro" at bounding box center [316, 201] width 273 height 11
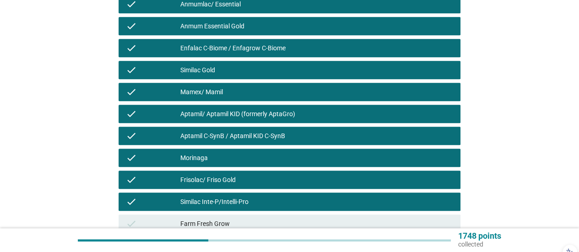
scroll to position [366, 0]
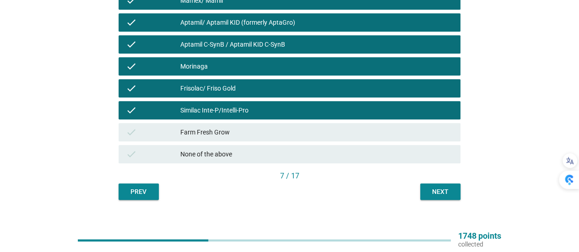
click at [457, 195] on button "Next" at bounding box center [440, 192] width 40 height 16
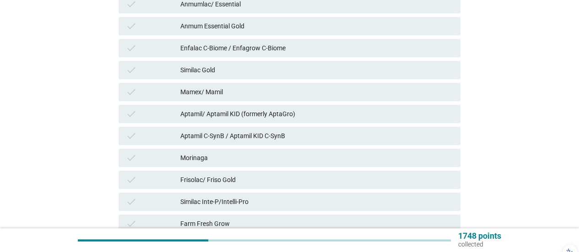
click at [240, 181] on div "Frisolac/ Friso Gold" at bounding box center [316, 179] width 273 height 11
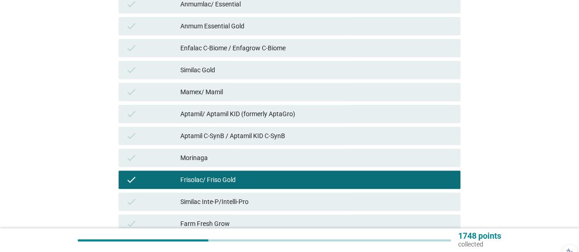
scroll to position [379, 0]
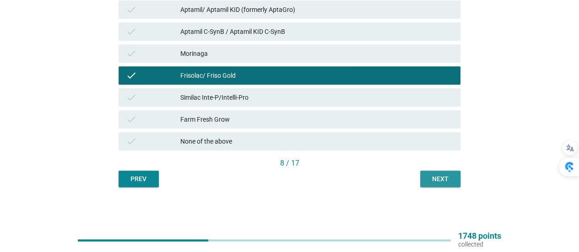
click at [439, 179] on div "Next" at bounding box center [441, 179] width 26 height 10
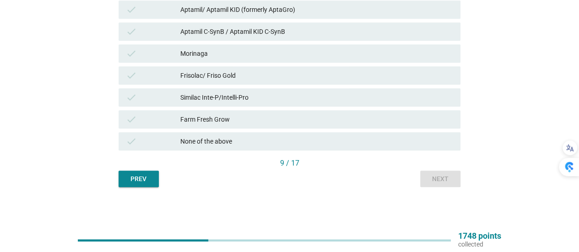
click at [261, 135] on div "check None of the above" at bounding box center [290, 141] width 342 height 18
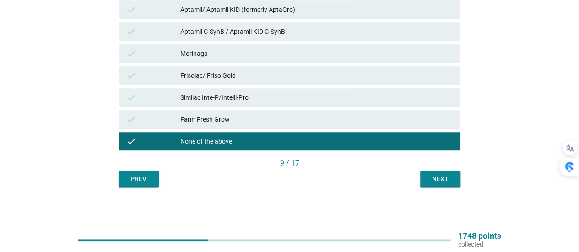
click at [436, 182] on div "Next" at bounding box center [441, 179] width 26 height 10
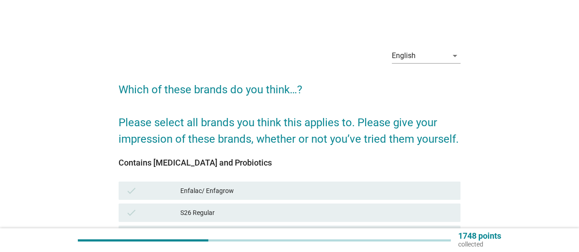
scroll to position [275, 0]
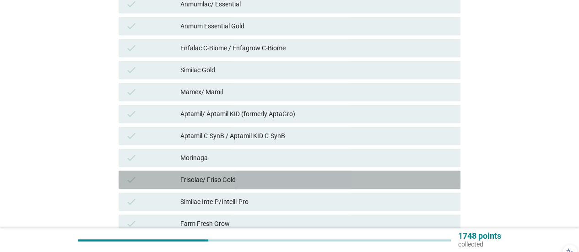
click at [268, 177] on div "Frisolac/ Friso Gold" at bounding box center [316, 179] width 273 height 11
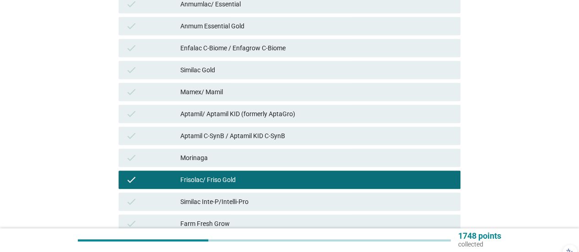
scroll to position [379, 0]
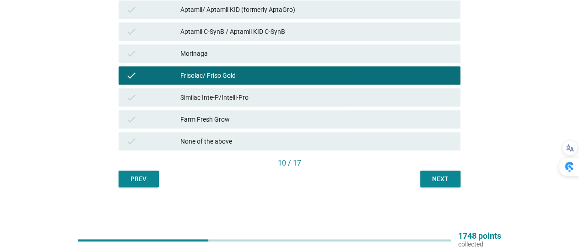
click at [449, 179] on div "Next" at bounding box center [441, 179] width 26 height 10
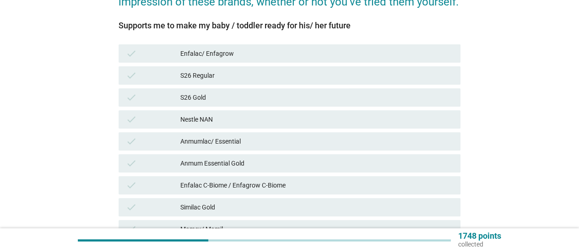
scroll to position [275, 0]
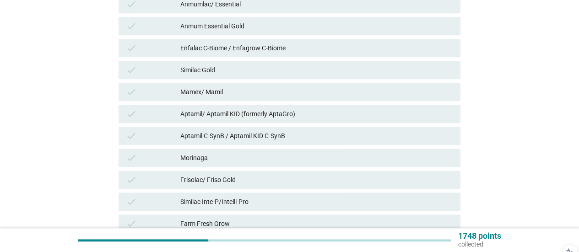
click at [272, 181] on div "Frisolac/ Friso Gold" at bounding box center [316, 179] width 273 height 11
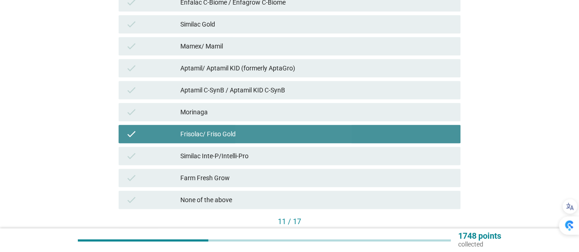
scroll to position [379, 0]
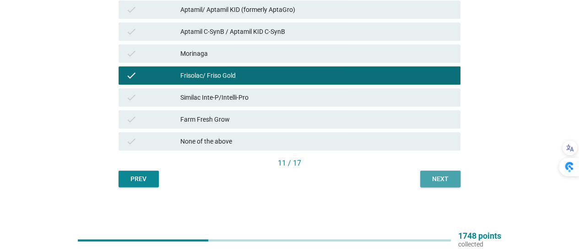
click at [447, 179] on div "Next" at bounding box center [441, 179] width 26 height 10
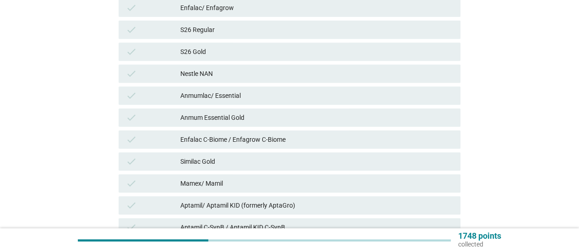
scroll to position [229, 0]
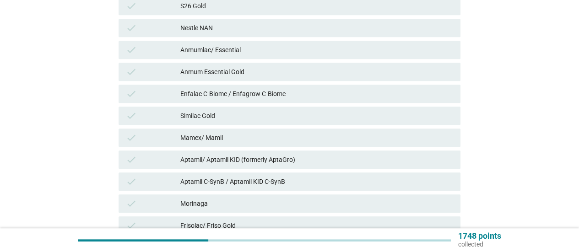
click at [268, 224] on div "Frisolac/ Friso Gold" at bounding box center [316, 225] width 273 height 11
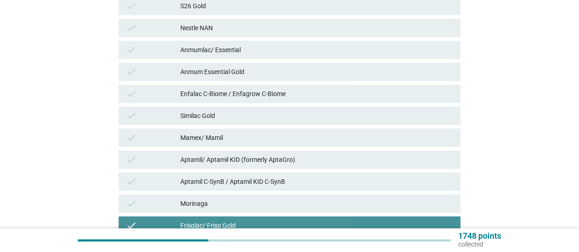
scroll to position [366, 0]
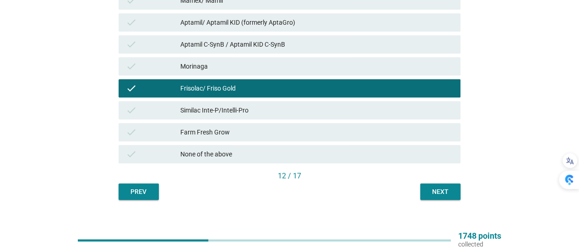
click at [431, 196] on div "Next" at bounding box center [441, 192] width 26 height 10
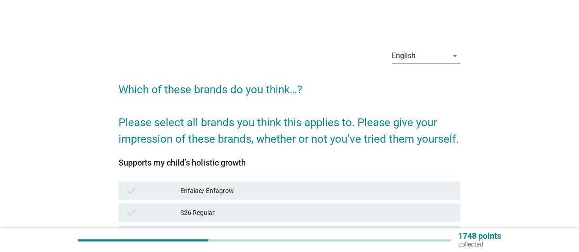
scroll to position [321, 0]
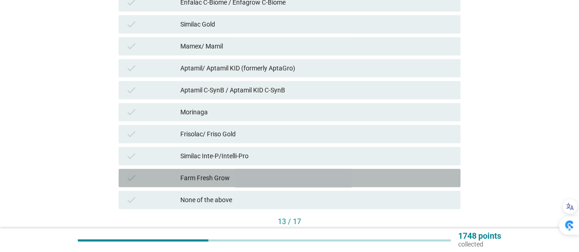
click at [245, 172] on div "check Farm Fresh Grow" at bounding box center [290, 178] width 342 height 18
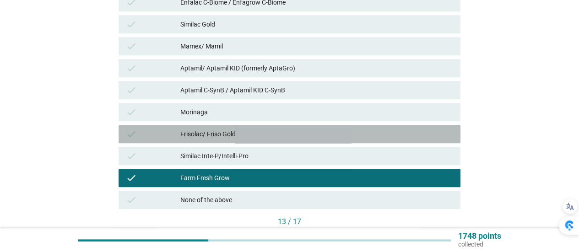
drag, startPoint x: 273, startPoint y: 132, endPoint x: 303, endPoint y: 174, distance: 51.6
click at [274, 134] on div "Frisolac/ Friso Gold" at bounding box center [316, 134] width 273 height 11
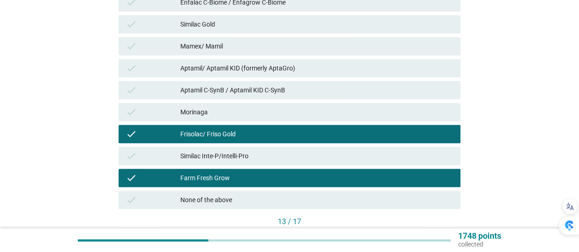
scroll to position [379, 0]
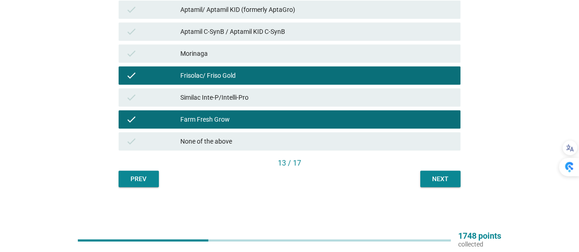
click at [446, 172] on button "Next" at bounding box center [440, 179] width 40 height 16
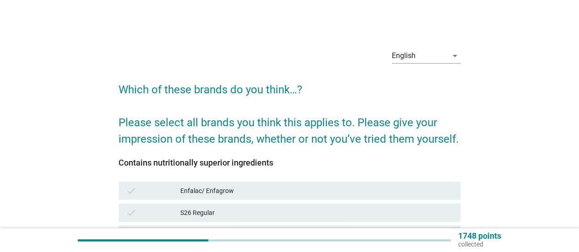
scroll to position [275, 0]
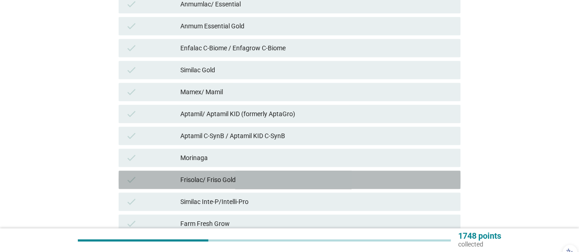
click at [220, 179] on div "Frisolac/ Friso Gold" at bounding box center [316, 179] width 273 height 11
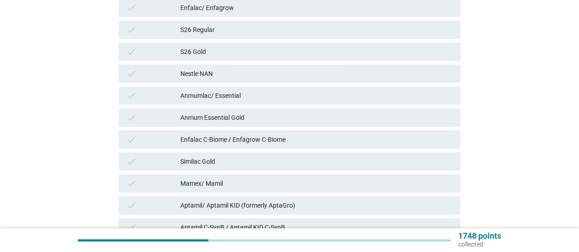
scroll to position [46, 0]
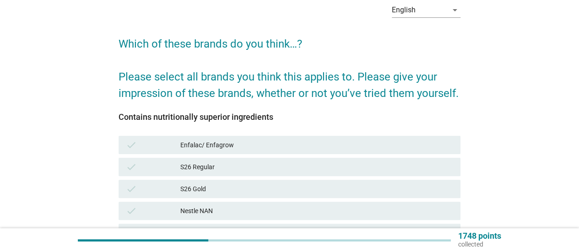
click at [276, 142] on div "Enfalac/ Enfagrow" at bounding box center [316, 145] width 273 height 11
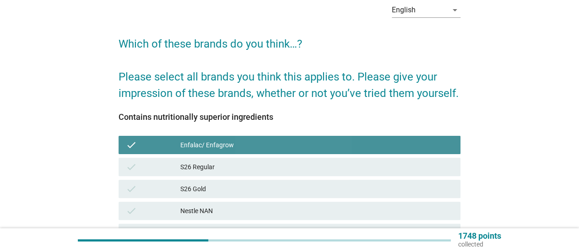
click at [273, 174] on div "check S26 Regular" at bounding box center [290, 167] width 342 height 18
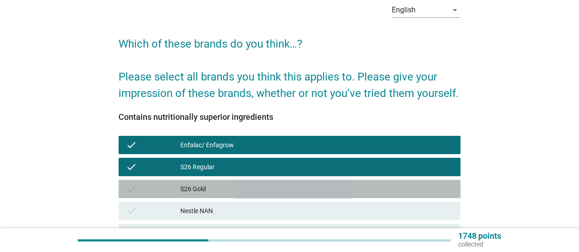
click at [273, 189] on div "S26 Gold" at bounding box center [316, 189] width 273 height 11
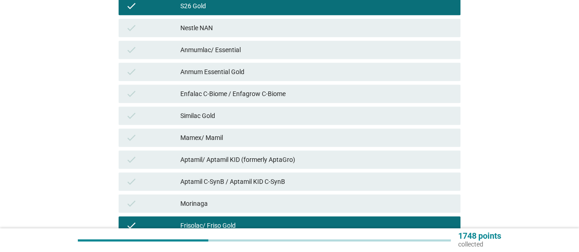
scroll to position [379, 0]
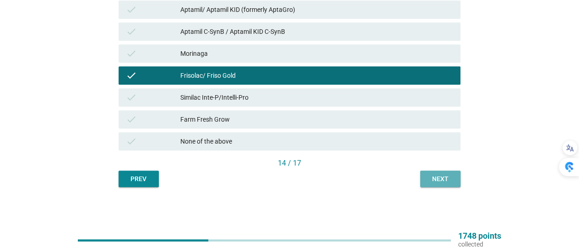
click at [445, 181] on div "Next" at bounding box center [441, 179] width 26 height 10
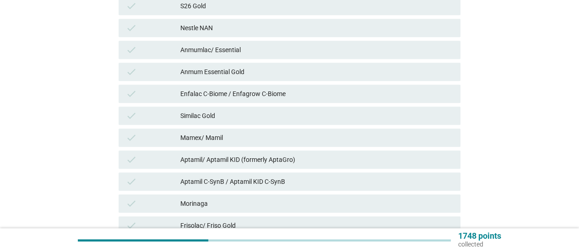
click at [235, 199] on div "Morinaga" at bounding box center [316, 203] width 273 height 11
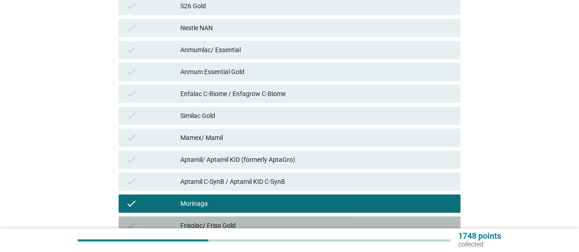
drag, startPoint x: 255, startPoint y: 226, endPoint x: 264, endPoint y: 209, distance: 19.5
click at [255, 226] on div "Frisolac/ Friso Gold" at bounding box center [316, 225] width 273 height 11
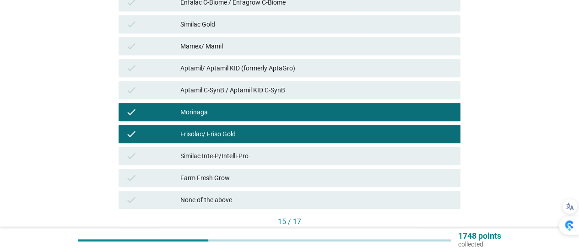
scroll to position [379, 0]
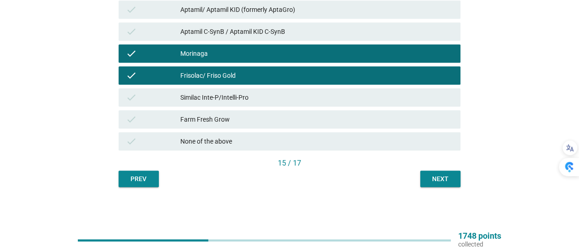
click at [451, 184] on button "Next" at bounding box center [440, 179] width 40 height 16
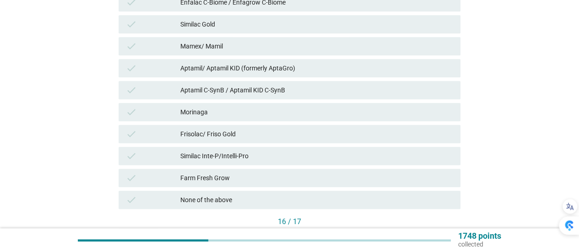
click at [330, 87] on div "Aptamil C-SynB / Aptamil KID C-SynB" at bounding box center [316, 90] width 273 height 11
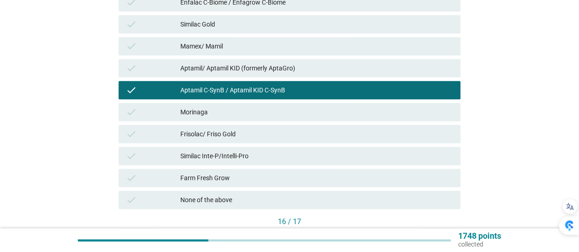
click at [333, 7] on div "Enfalac C-Biome / Enfagrow C-Biome" at bounding box center [316, 2] width 273 height 11
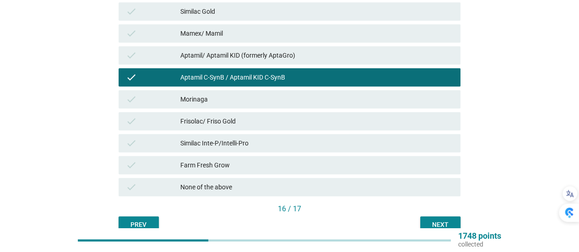
click at [453, 176] on div "check None of the above" at bounding box center [290, 187] width 346 height 22
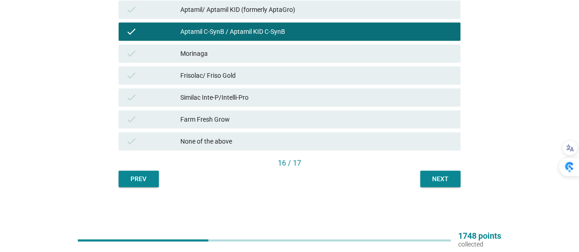
click at [449, 185] on button "Next" at bounding box center [440, 179] width 40 height 16
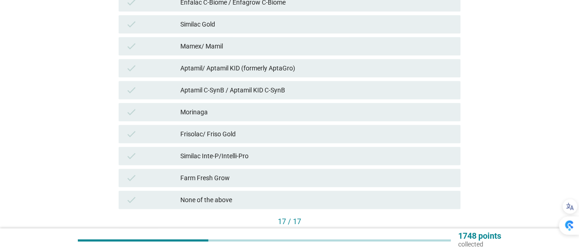
click at [252, 132] on div "Frisolac/ Friso Gold" at bounding box center [316, 134] width 273 height 11
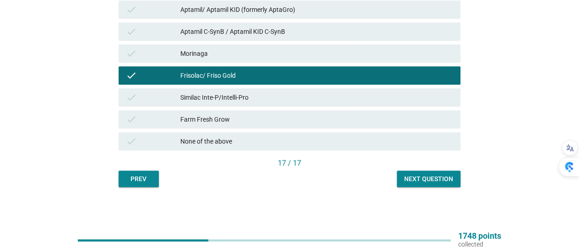
click at [436, 181] on div "Next question" at bounding box center [428, 179] width 49 height 10
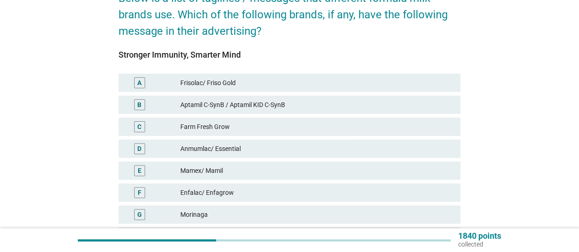
click at [272, 80] on div "Frisolac/ Friso Gold" at bounding box center [316, 82] width 273 height 11
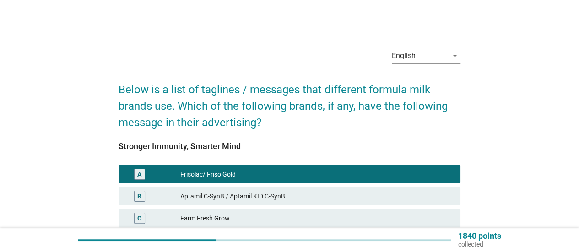
click at [429, 176] on div "Frisolac/ Friso Gold" at bounding box center [316, 174] width 273 height 11
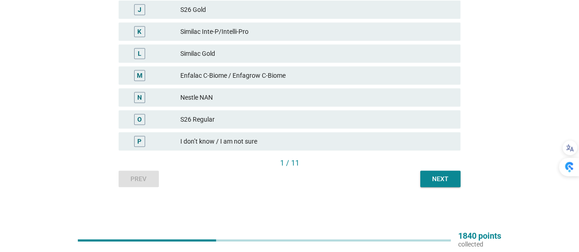
click at [276, 146] on div "I don’t know / I am not sure" at bounding box center [316, 141] width 273 height 11
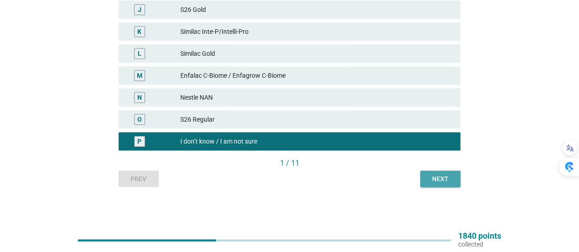
click at [441, 179] on div "Next" at bounding box center [441, 179] width 26 height 10
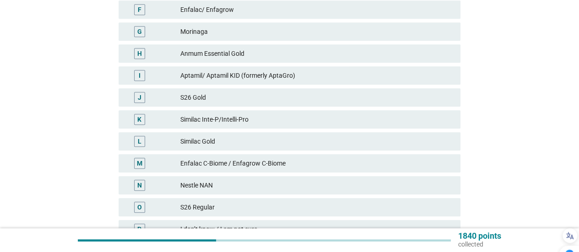
scroll to position [363, 0]
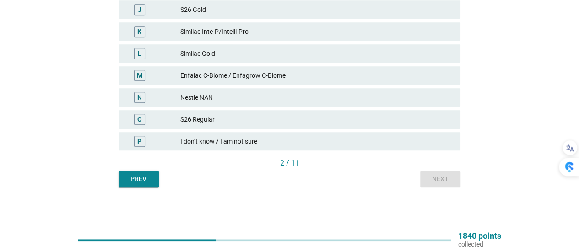
click at [218, 147] on div "P I don’t know / I am not sure" at bounding box center [290, 141] width 342 height 18
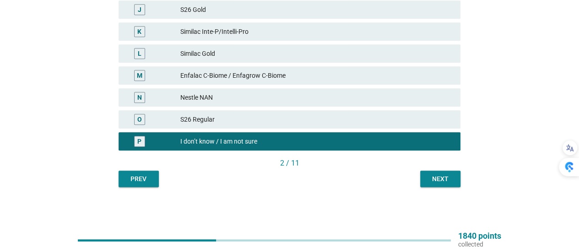
click at [448, 185] on button "Next" at bounding box center [440, 179] width 40 height 16
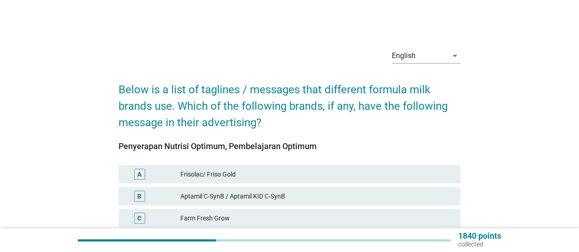
scroll to position [321, 0]
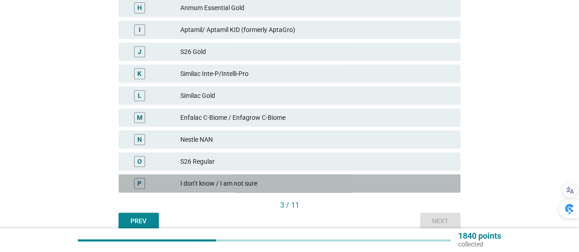
drag, startPoint x: 303, startPoint y: 182, endPoint x: 437, endPoint y: 203, distance: 135.4
click at [303, 183] on div "I don’t know / I am not sure" at bounding box center [316, 183] width 273 height 11
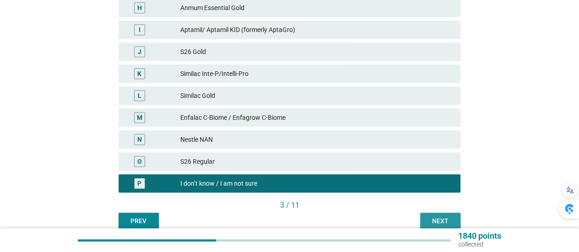
click at [440, 218] on div "Next" at bounding box center [441, 222] width 26 height 10
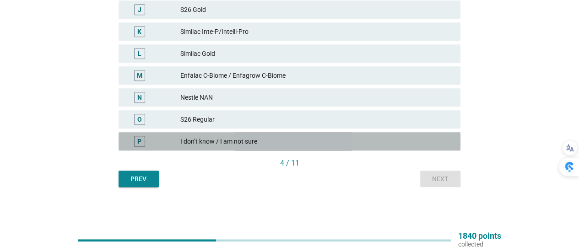
click at [339, 146] on div "I don’t know / I am not sure" at bounding box center [316, 141] width 273 height 11
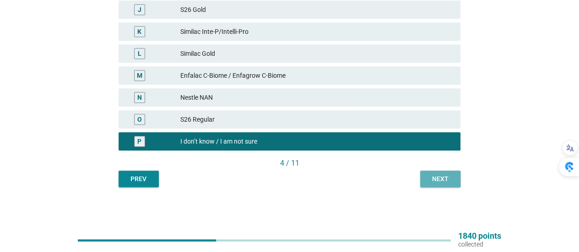
click at [433, 180] on div "Next" at bounding box center [441, 179] width 26 height 10
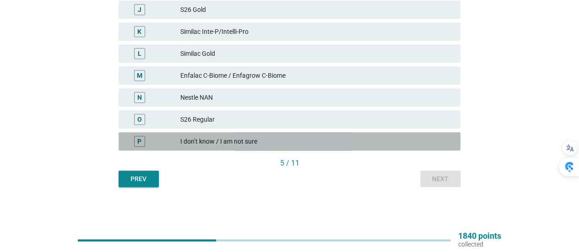
click at [247, 142] on div "I don’t know / I am not sure" at bounding box center [316, 141] width 273 height 11
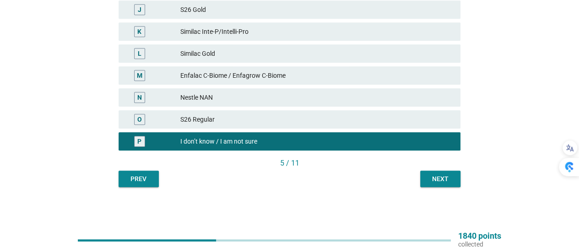
click at [448, 180] on div "Next" at bounding box center [441, 179] width 26 height 10
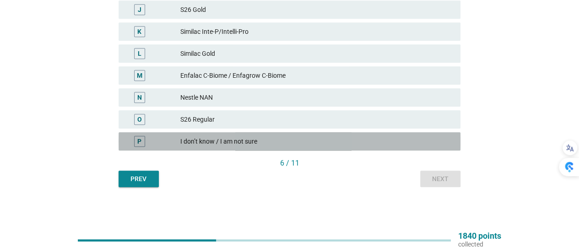
click at [305, 141] on div "I don’t know / I am not sure" at bounding box center [316, 141] width 273 height 11
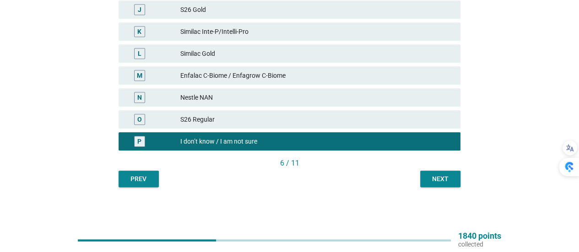
click at [444, 178] on div "Next" at bounding box center [441, 179] width 26 height 10
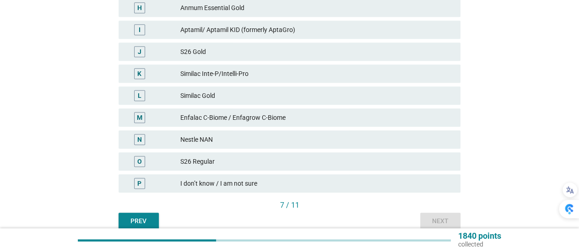
click at [328, 185] on div "I don’t know / I am not sure" at bounding box center [316, 183] width 273 height 11
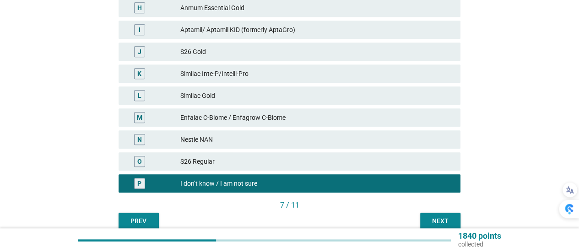
click at [435, 219] on div "Next" at bounding box center [441, 222] width 26 height 10
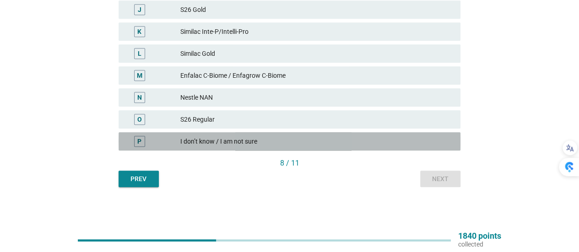
click at [316, 141] on div "I don’t know / I am not sure" at bounding box center [316, 141] width 273 height 11
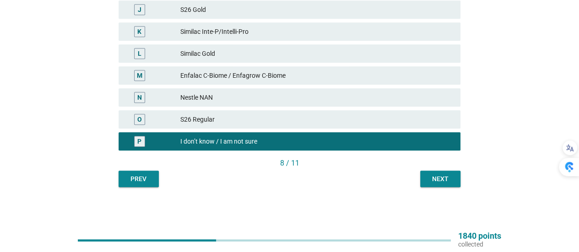
click at [437, 185] on button "Next" at bounding box center [440, 179] width 40 height 16
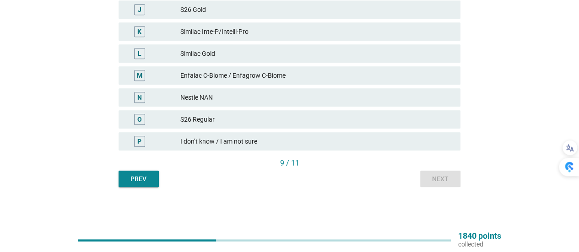
drag, startPoint x: 333, startPoint y: 141, endPoint x: 430, endPoint y: 166, distance: 100.7
click at [333, 142] on div "I don’t know / I am not sure" at bounding box center [316, 141] width 273 height 11
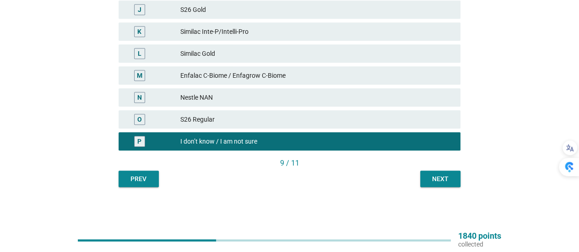
click at [445, 174] on div "Next" at bounding box center [441, 179] width 26 height 10
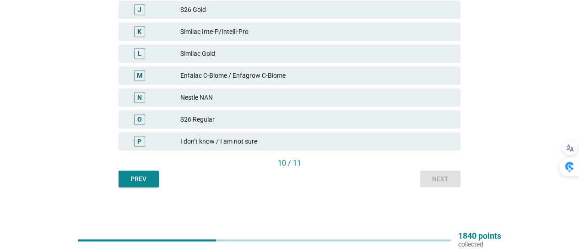
click at [435, 139] on div "I don’t know / I am not sure" at bounding box center [316, 141] width 273 height 11
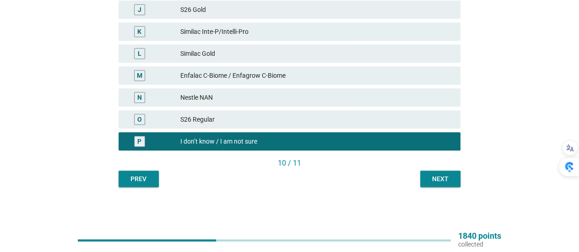
click at [440, 182] on div "Next" at bounding box center [441, 179] width 26 height 10
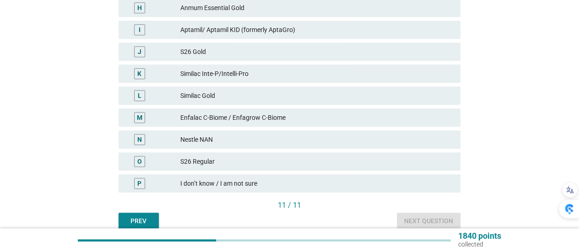
click at [312, 170] on div "O S26 Regular" at bounding box center [290, 161] width 342 height 18
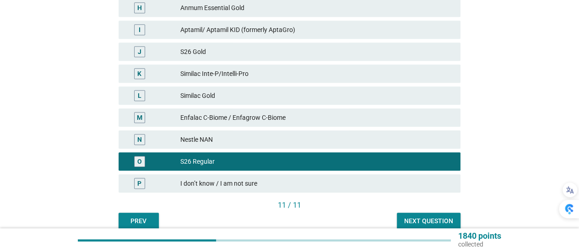
drag, startPoint x: 326, startPoint y: 164, endPoint x: 327, endPoint y: 169, distance: 5.2
click at [326, 164] on div "S26 Regular" at bounding box center [316, 161] width 273 height 11
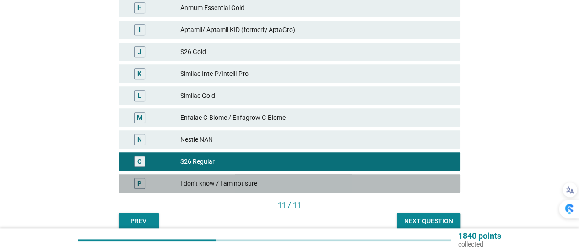
click at [334, 179] on div "I don’t know / I am not sure" at bounding box center [316, 183] width 273 height 11
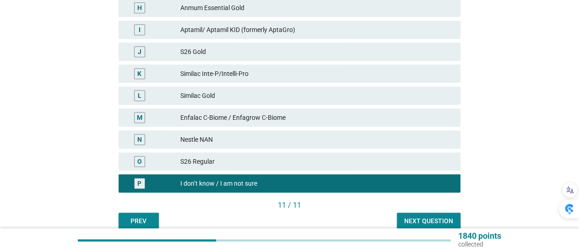
click at [433, 217] on div "Next question" at bounding box center [428, 222] width 49 height 10
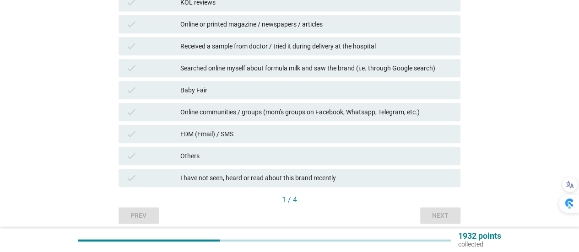
click at [272, 94] on div "Baby Fair" at bounding box center [316, 90] width 273 height 11
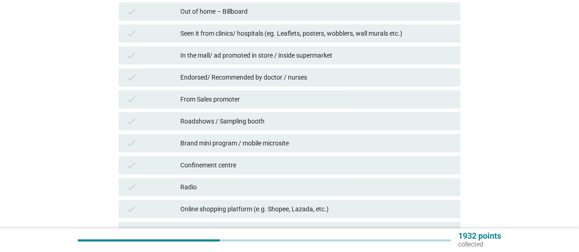
click at [335, 51] on div "In the mall/ ad promoted in store / inside supermarket" at bounding box center [316, 55] width 273 height 11
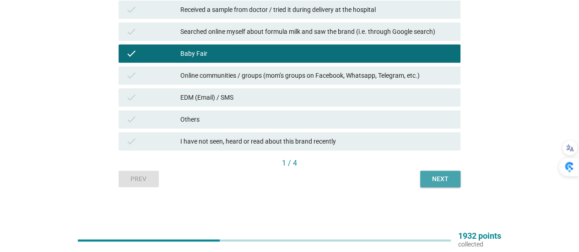
click at [446, 176] on div "Next" at bounding box center [441, 179] width 26 height 10
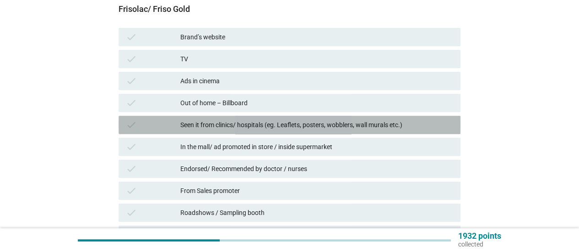
click at [330, 125] on div "Seen it from clinics/ hospitals (eg. Leaflets, posters, wobblers, wall murals e…" at bounding box center [316, 125] width 273 height 11
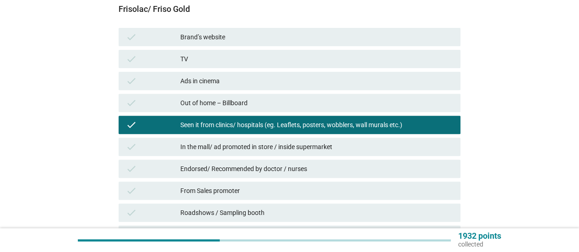
click at [323, 142] on div "In the mall/ ad promoted in store / inside supermarket" at bounding box center [316, 146] width 273 height 11
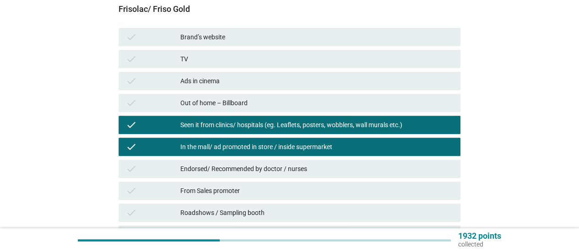
click at [326, 160] on div "check Endorsed/ Recommended by doctor / nurses" at bounding box center [290, 169] width 342 height 18
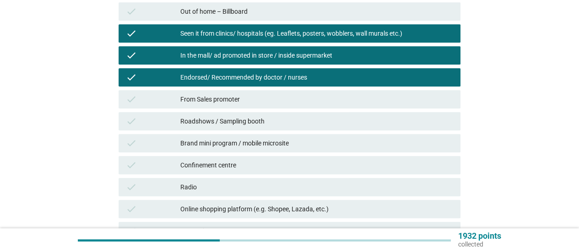
click at [279, 169] on div "Confinement centre" at bounding box center [316, 165] width 273 height 11
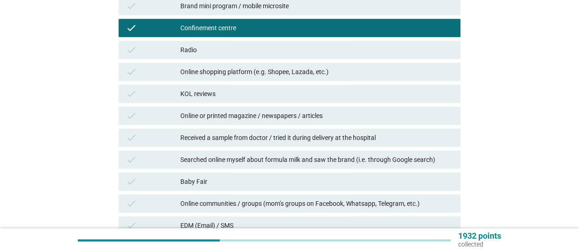
scroll to position [412, 0]
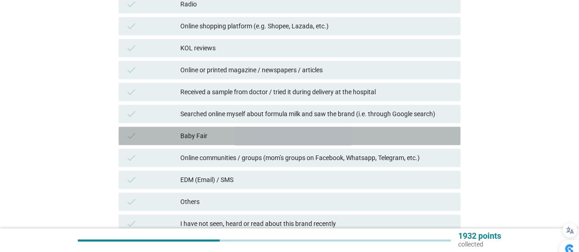
click at [299, 138] on div "Baby Fair" at bounding box center [316, 135] width 273 height 11
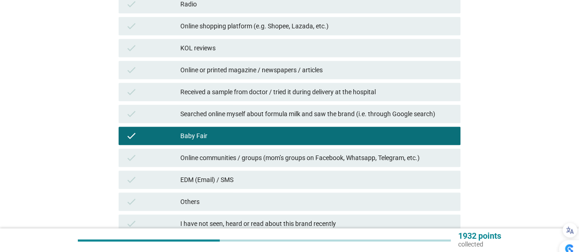
scroll to position [458, 0]
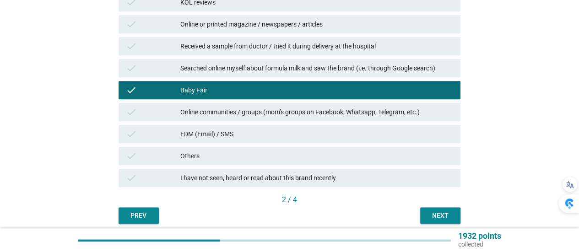
click at [452, 214] on div "Next" at bounding box center [441, 216] width 26 height 10
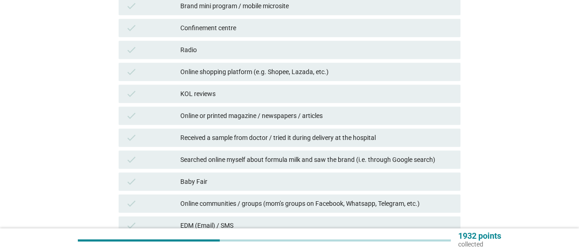
scroll to position [412, 0]
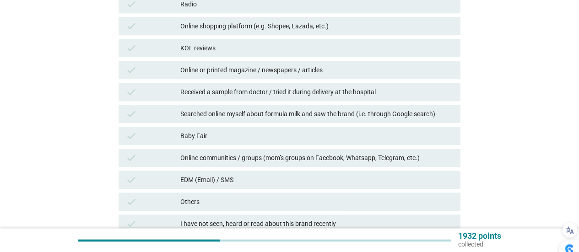
click at [403, 201] on div "Others" at bounding box center [316, 201] width 273 height 11
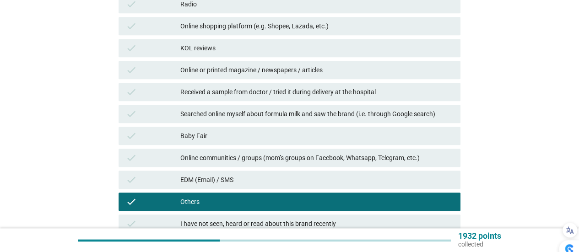
scroll to position [494, 0]
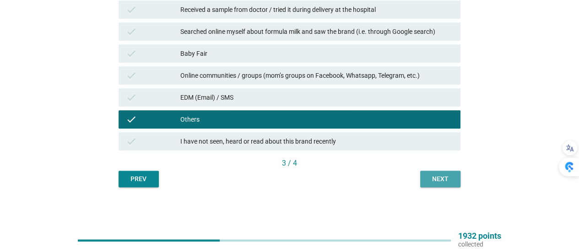
click at [445, 177] on div "Next" at bounding box center [441, 179] width 26 height 10
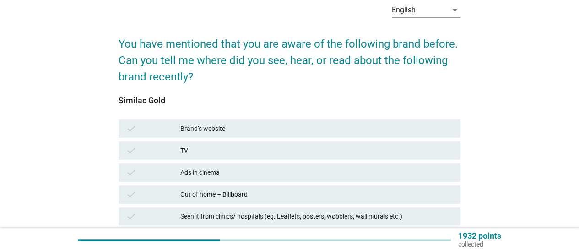
scroll to position [92, 0]
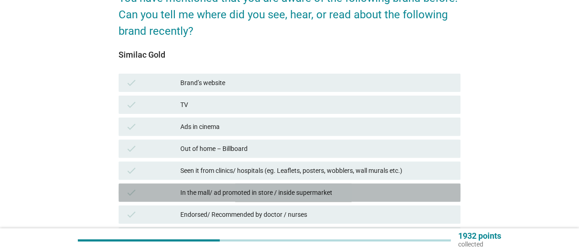
click at [339, 193] on div "In the mall/ ad promoted in store / inside supermarket" at bounding box center [316, 192] width 273 height 11
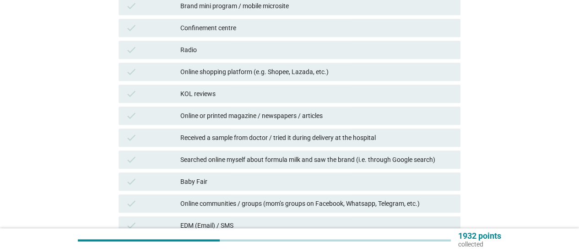
scroll to position [494, 0]
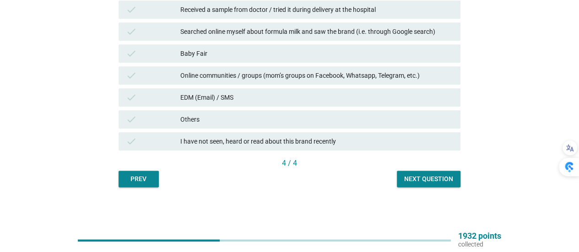
click at [441, 184] on div "Next question" at bounding box center [428, 179] width 49 height 10
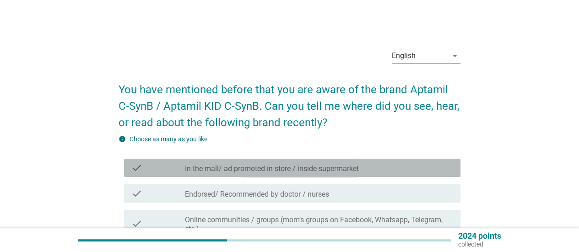
click at [373, 170] on div "check_box_outline_blank In the mall/ ad promoted in store / inside supermarket" at bounding box center [319, 168] width 268 height 11
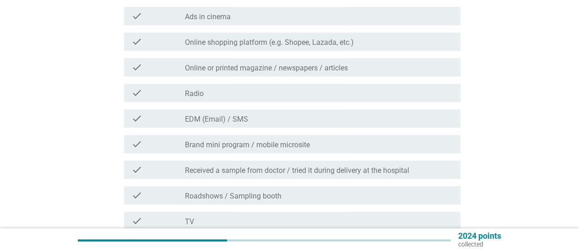
scroll to position [549, 0]
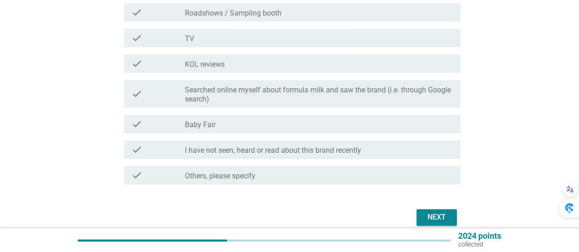
click at [446, 216] on div "Next" at bounding box center [437, 217] width 26 height 11
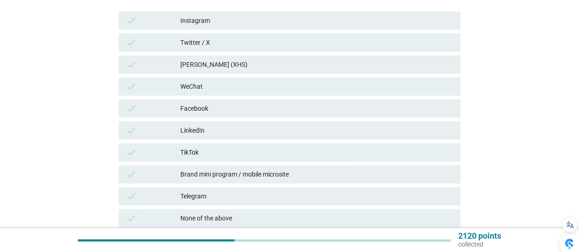
scroll to position [214, 0]
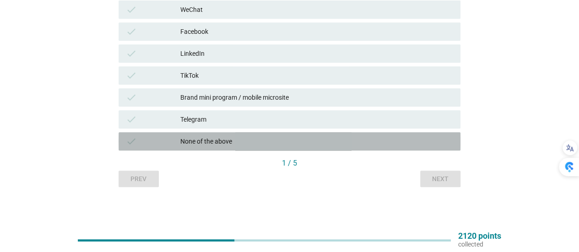
click at [250, 141] on div "None of the above" at bounding box center [316, 141] width 273 height 11
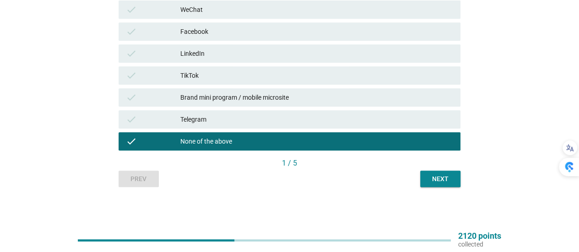
click at [441, 176] on div "Next" at bounding box center [441, 179] width 26 height 10
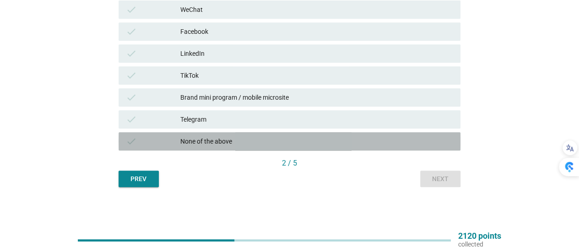
click at [333, 138] on div "None of the above" at bounding box center [316, 141] width 273 height 11
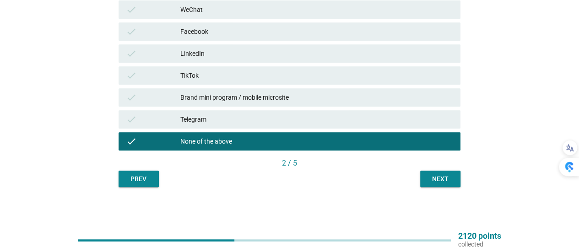
click at [432, 178] on div "Next" at bounding box center [441, 179] width 26 height 10
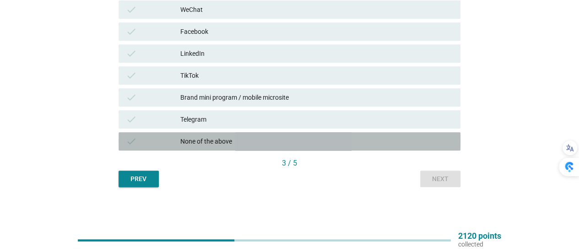
drag, startPoint x: 319, startPoint y: 138, endPoint x: 328, endPoint y: 142, distance: 10.0
click at [324, 141] on div "None of the above" at bounding box center [316, 141] width 273 height 11
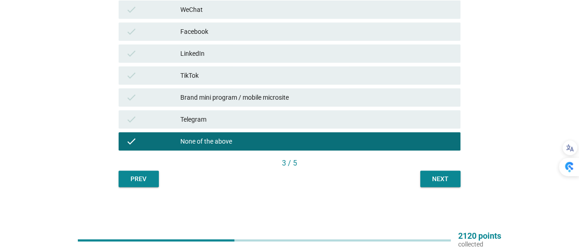
click at [433, 174] on button "Next" at bounding box center [440, 179] width 40 height 16
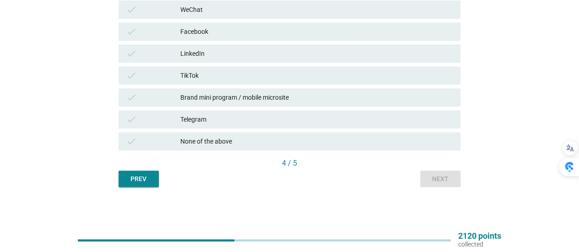
click at [395, 142] on div "None of the above" at bounding box center [316, 141] width 273 height 11
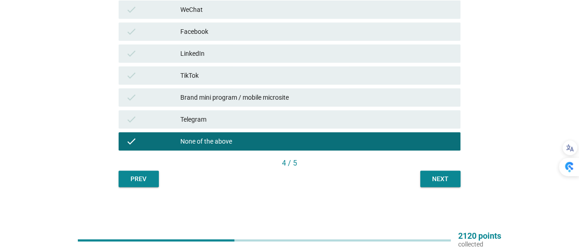
click at [440, 179] on div "Next" at bounding box center [441, 179] width 26 height 10
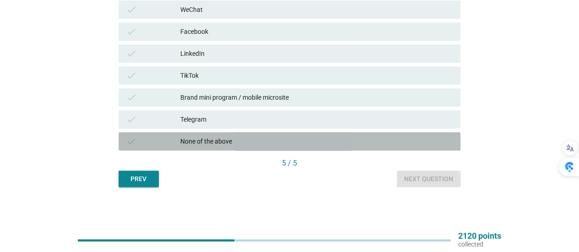
click at [403, 141] on div "None of the above" at bounding box center [316, 141] width 273 height 11
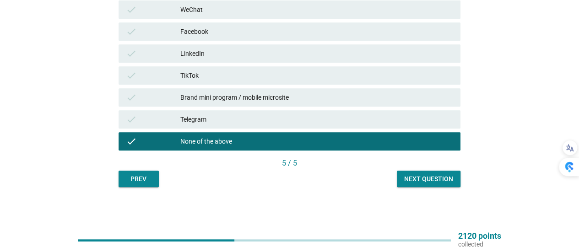
click at [429, 188] on div "English arrow_drop_down On which social media platform have you seen, heard or …" at bounding box center [289, 7] width 357 height 375
click at [430, 180] on div "Next question" at bounding box center [428, 179] width 49 height 10
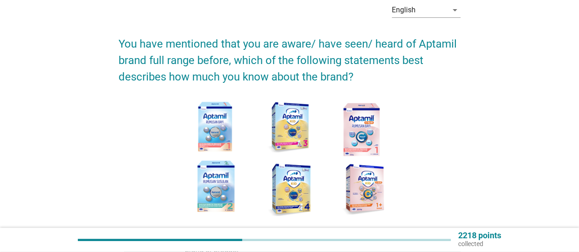
scroll to position [137, 0]
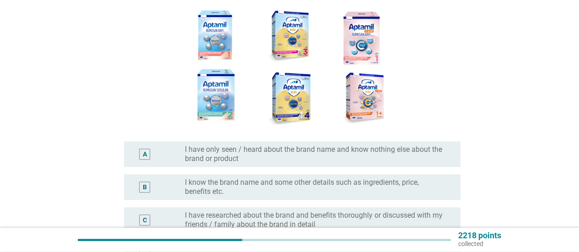
click at [434, 158] on label "I have only seen / heard about the brand name and know nothing else about the b…" at bounding box center [315, 154] width 261 height 18
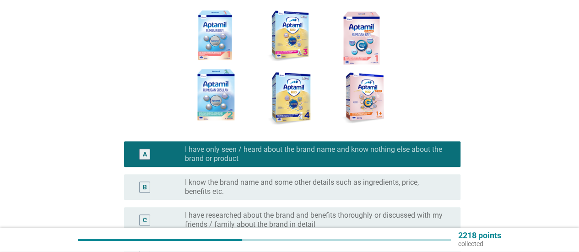
scroll to position [264, 0]
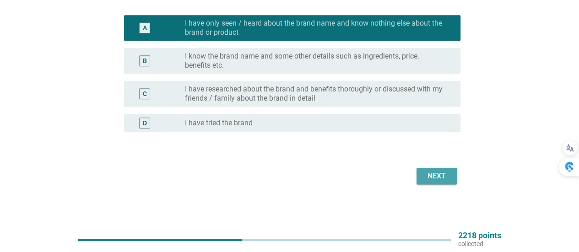
click at [432, 184] on button "Next" at bounding box center [437, 176] width 40 height 16
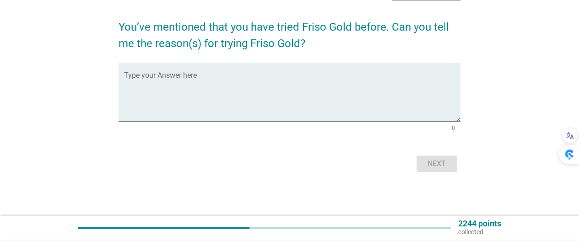
scroll to position [0, 0]
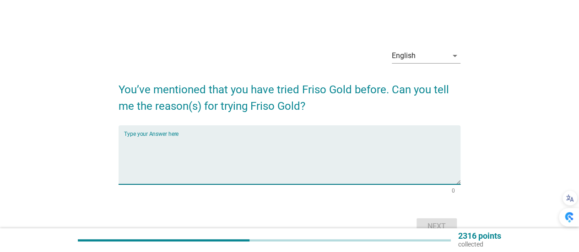
click at [340, 162] on textarea "Type your Answer here" at bounding box center [292, 160] width 337 height 48
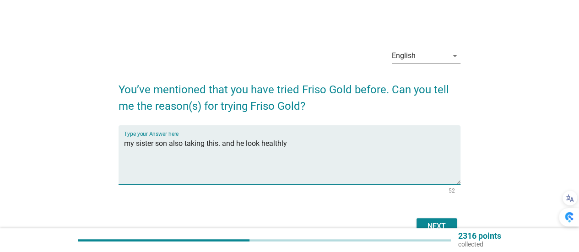
scroll to position [46, 0]
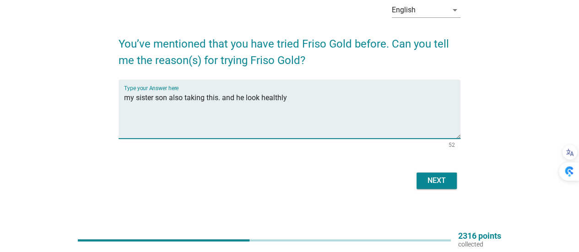
type textarea "my sister son also taking this. and he look healthly"
click at [444, 176] on div "Next" at bounding box center [437, 180] width 26 height 11
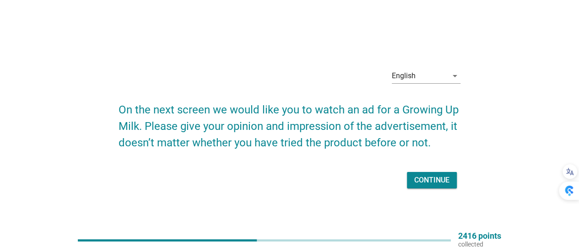
scroll to position [24, 0]
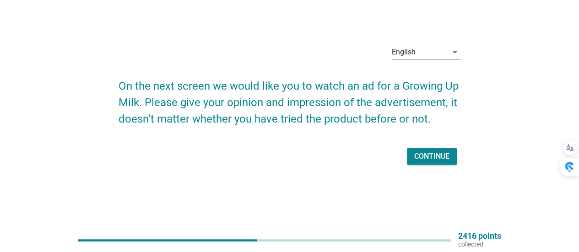
click at [443, 153] on div "Continue" at bounding box center [431, 156] width 35 height 11
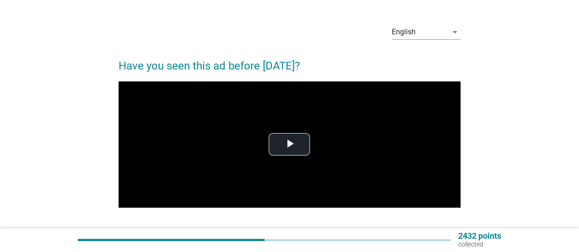
scroll to position [0, 0]
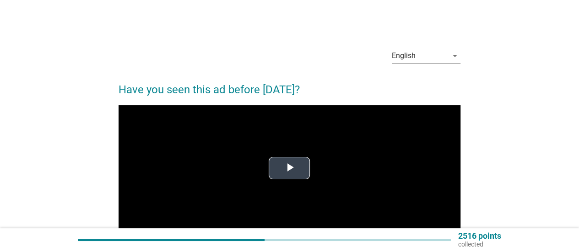
click at [289, 168] on span "Video Player" at bounding box center [289, 168] width 0 height 0
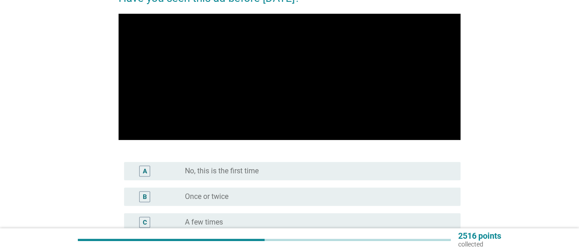
scroll to position [137, 0]
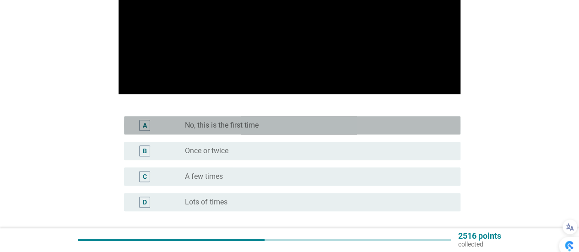
click at [319, 127] on div "radio_button_unchecked No, this is the first time" at bounding box center [315, 125] width 261 height 9
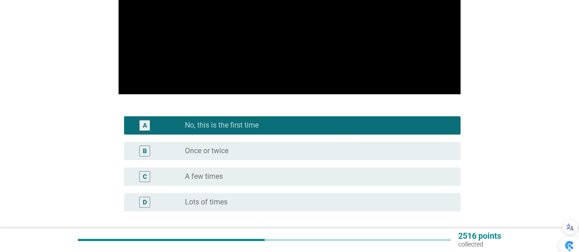
scroll to position [216, 0]
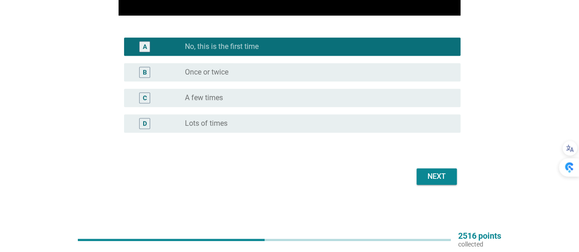
click at [445, 171] on div "Next" at bounding box center [437, 176] width 26 height 11
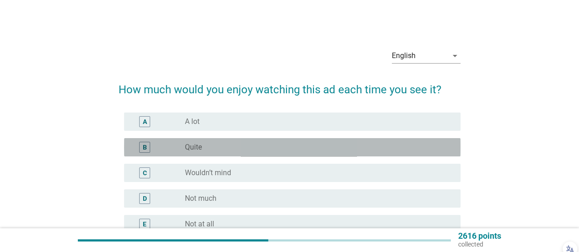
click at [249, 145] on div "radio_button_unchecked Quite" at bounding box center [315, 147] width 261 height 9
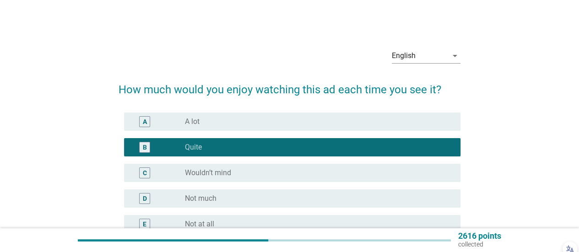
scroll to position [101, 0]
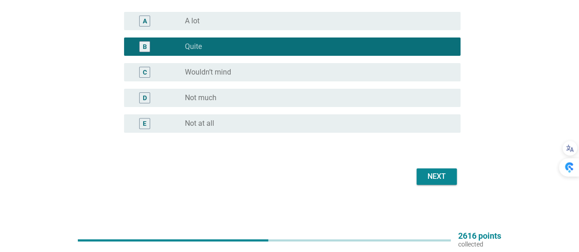
click at [437, 173] on div "Next" at bounding box center [437, 176] width 26 height 11
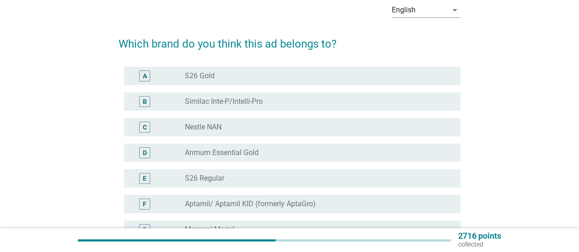
scroll to position [92, 0]
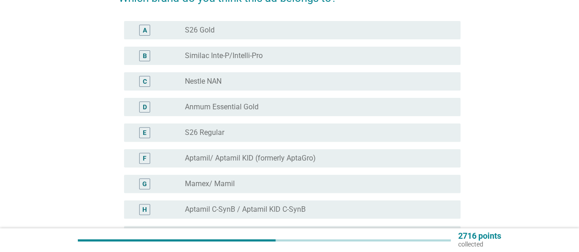
click at [380, 162] on div "radio_button_unchecked Aptamil/ Aptamil KID (formerly AptaGro)" at bounding box center [315, 158] width 261 height 9
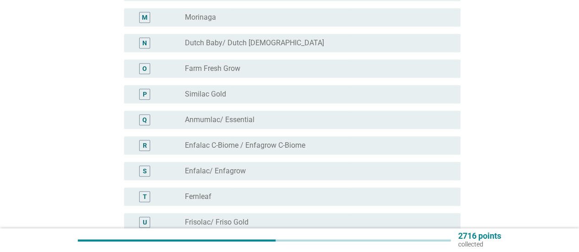
scroll to position [504, 0]
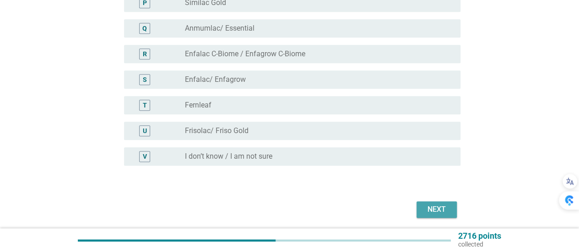
click at [453, 203] on button "Next" at bounding box center [437, 209] width 40 height 16
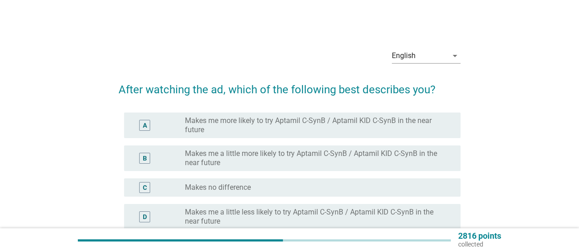
scroll to position [46, 0]
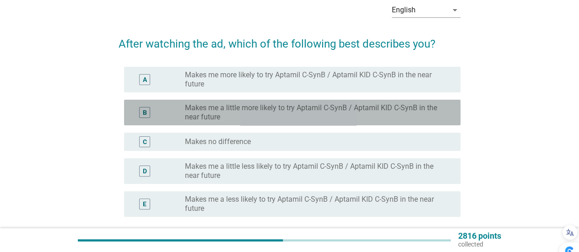
click at [423, 108] on label "Makes me a little more likely to try Aptamil C-SynB / Aptamil KID C-SynB in the…" at bounding box center [315, 112] width 261 height 18
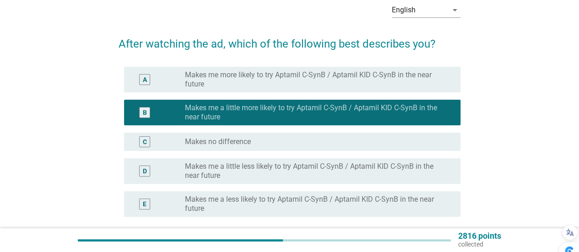
scroll to position [130, 0]
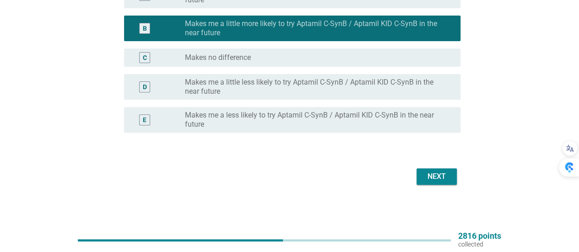
click at [437, 173] on div "Next" at bounding box center [437, 176] width 26 height 11
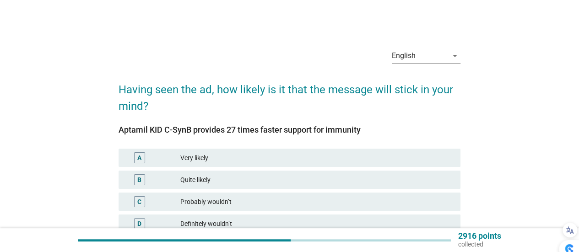
click at [238, 186] on div "B Quite likely" at bounding box center [290, 180] width 342 height 18
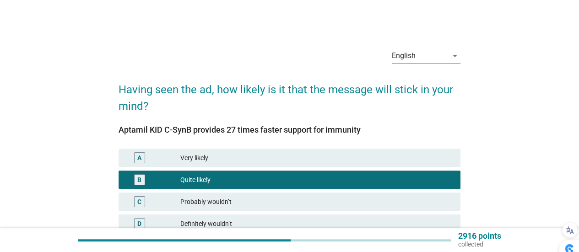
scroll to position [82, 0]
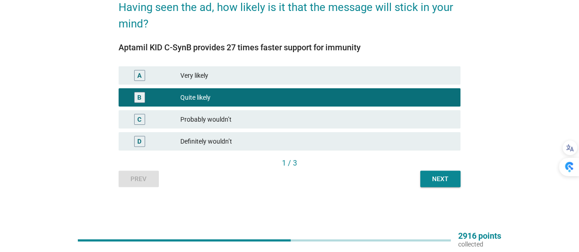
click at [446, 183] on div "Next" at bounding box center [441, 179] width 26 height 10
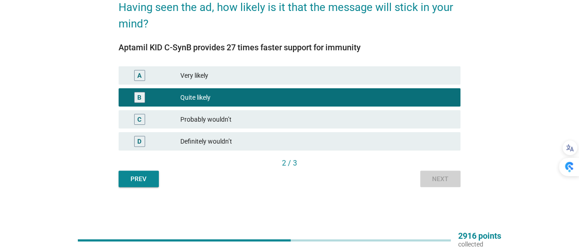
scroll to position [0, 0]
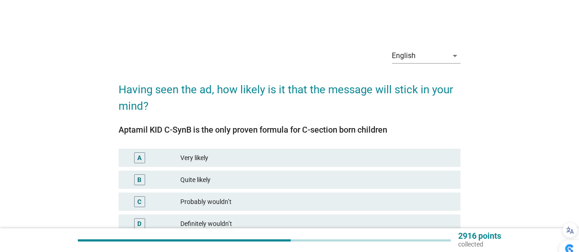
click at [353, 152] on div "Very likely" at bounding box center [316, 157] width 273 height 11
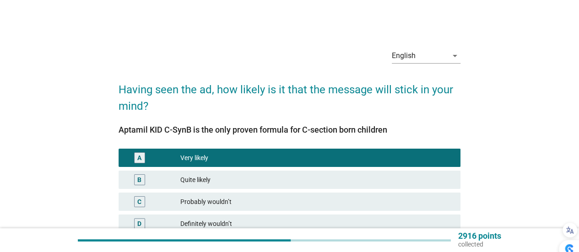
scroll to position [82, 0]
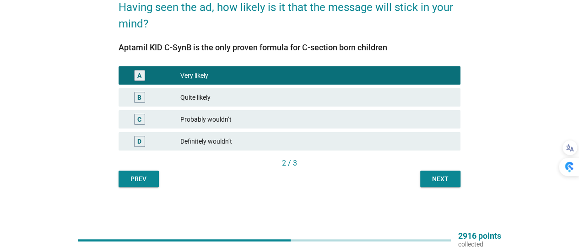
click at [442, 181] on div "Next" at bounding box center [441, 179] width 26 height 10
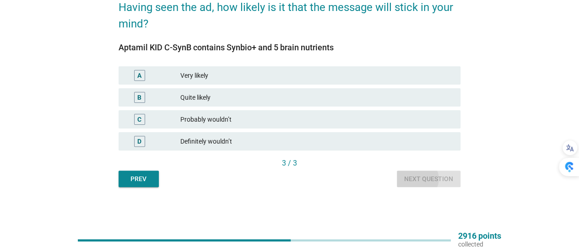
scroll to position [0, 0]
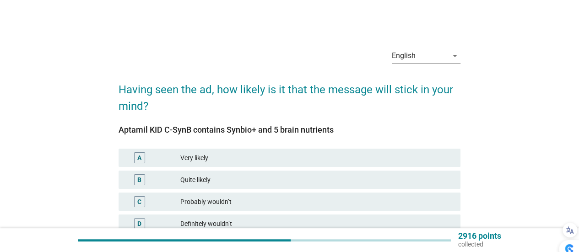
click at [263, 185] on div "Quite likely" at bounding box center [316, 179] width 273 height 11
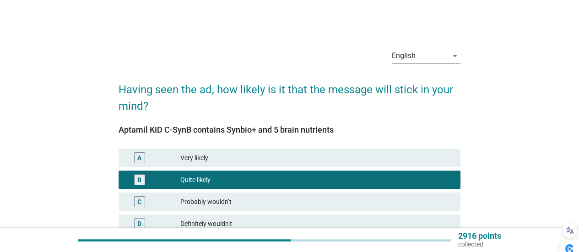
scroll to position [82, 0]
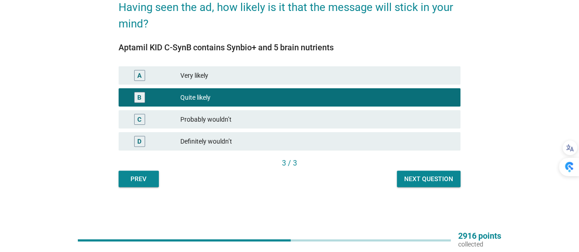
click at [422, 183] on div "Next question" at bounding box center [428, 179] width 49 height 10
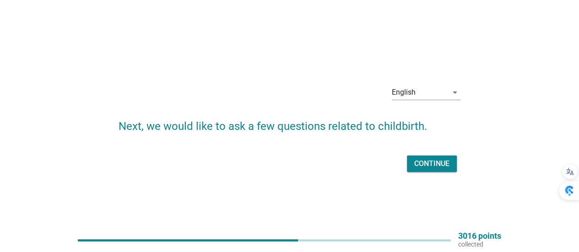
click at [426, 165] on div "Continue" at bounding box center [431, 163] width 35 height 11
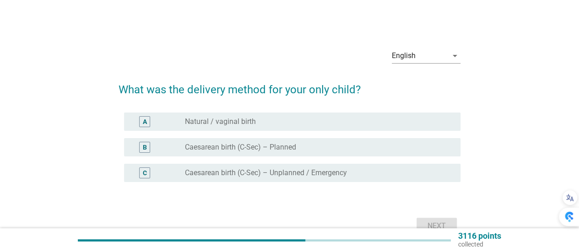
click at [298, 121] on div "radio_button_unchecked Natural / vaginal birth" at bounding box center [315, 121] width 261 height 9
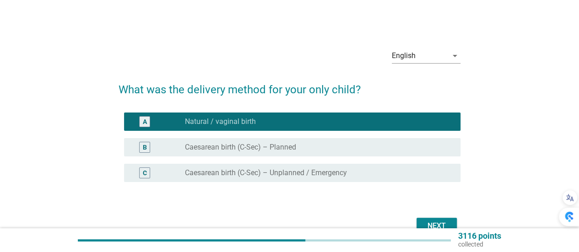
scroll to position [46, 0]
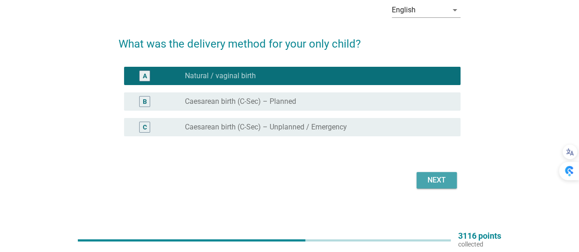
click at [455, 180] on button "Next" at bounding box center [437, 180] width 40 height 16
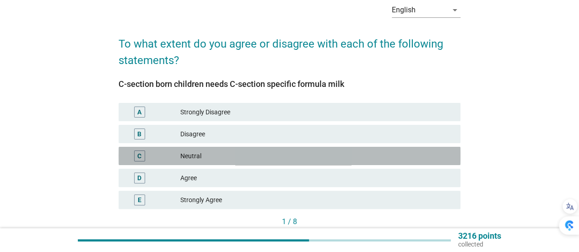
click at [358, 152] on div "Neutral" at bounding box center [316, 156] width 273 height 11
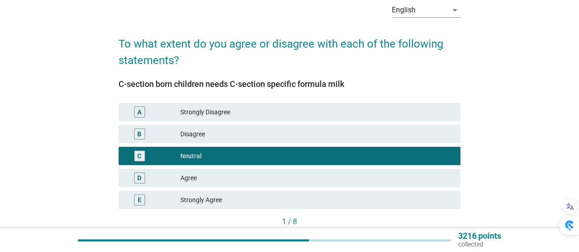
scroll to position [104, 0]
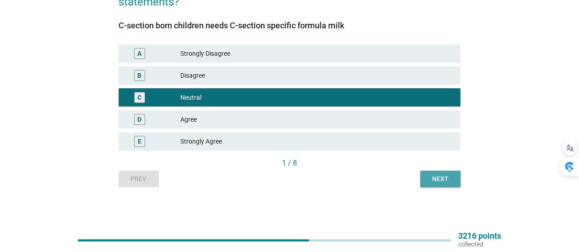
click at [450, 180] on div "Next" at bounding box center [441, 179] width 26 height 10
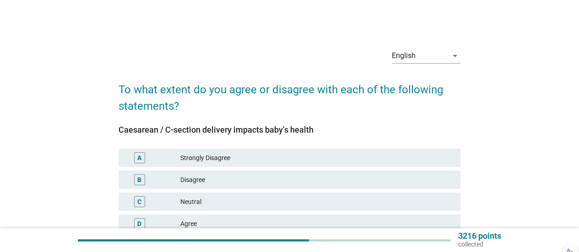
scroll to position [46, 0]
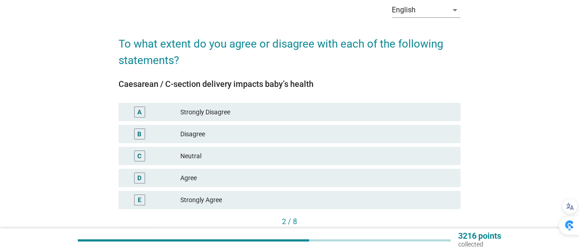
click at [243, 138] on div "Disagree" at bounding box center [316, 134] width 273 height 11
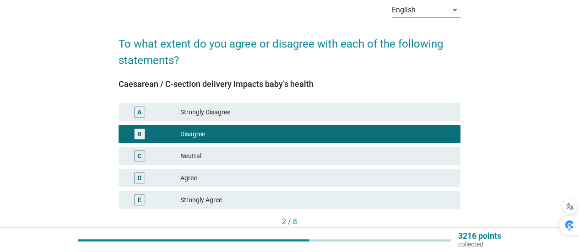
scroll to position [104, 0]
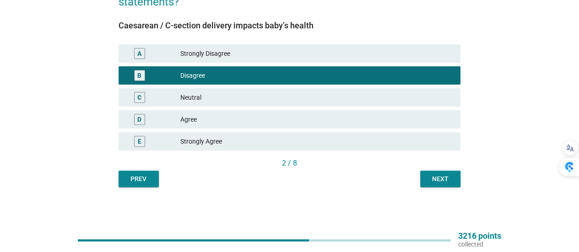
click at [449, 176] on div "Next" at bounding box center [441, 179] width 26 height 10
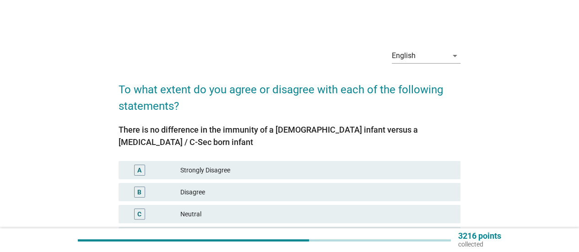
scroll to position [46, 0]
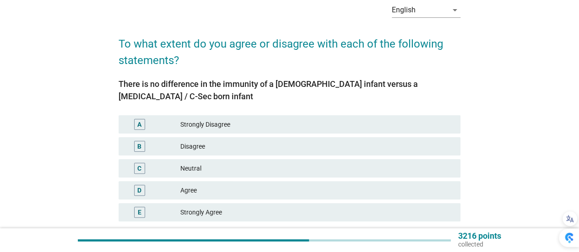
click at [243, 168] on div "Neutral" at bounding box center [316, 168] width 273 height 11
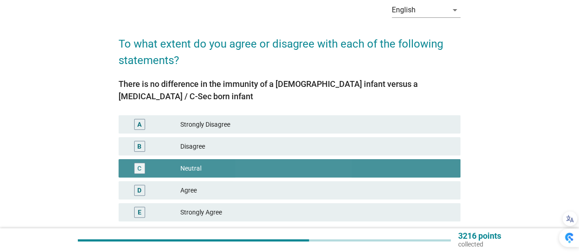
scroll to position [116, 0]
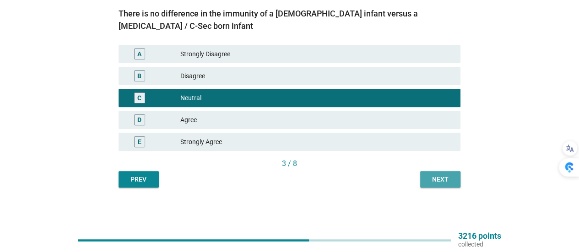
click at [441, 179] on div "Next" at bounding box center [441, 180] width 26 height 10
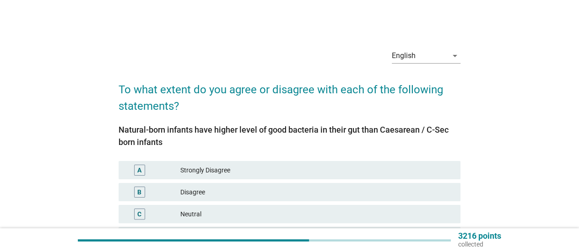
click at [236, 213] on div "Neutral" at bounding box center [316, 214] width 273 height 11
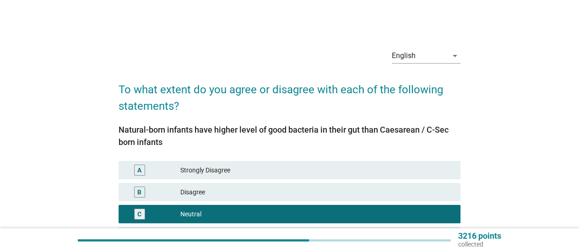
scroll to position [116, 0]
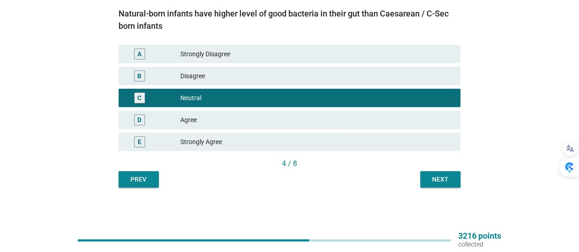
click at [451, 182] on div "Next" at bounding box center [441, 180] width 26 height 10
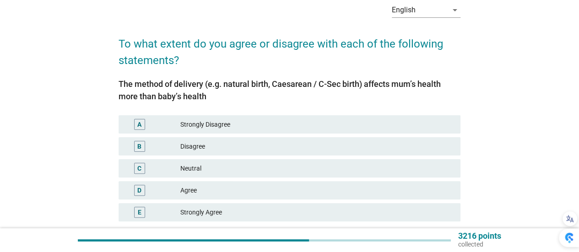
scroll to position [92, 0]
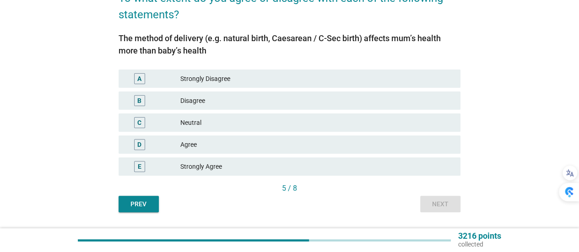
click at [246, 167] on div "Strongly Agree" at bounding box center [316, 166] width 273 height 11
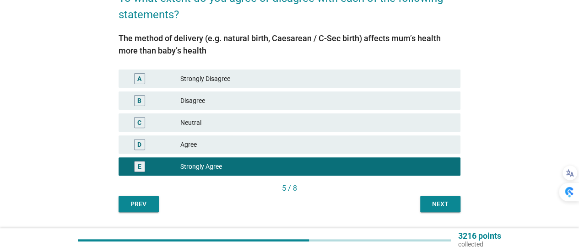
click at [445, 206] on div "Next" at bounding box center [441, 205] width 26 height 10
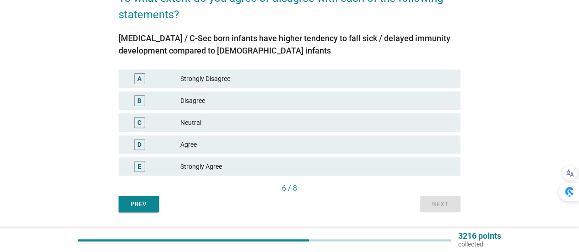
scroll to position [116, 0]
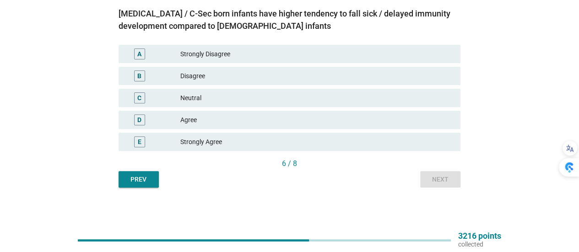
click at [237, 76] on div "Disagree" at bounding box center [316, 76] width 273 height 11
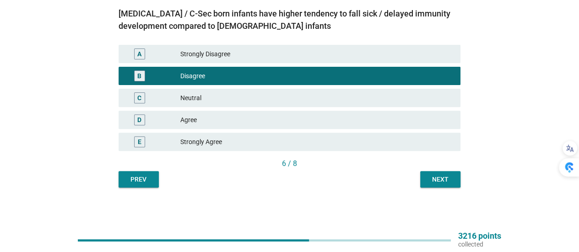
click at [448, 185] on button "Next" at bounding box center [440, 179] width 40 height 16
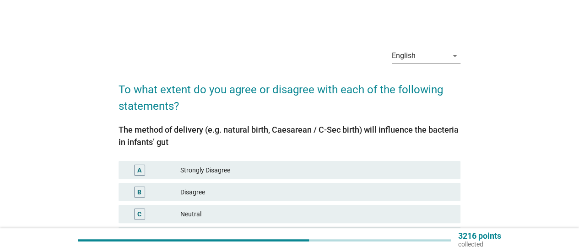
scroll to position [46, 0]
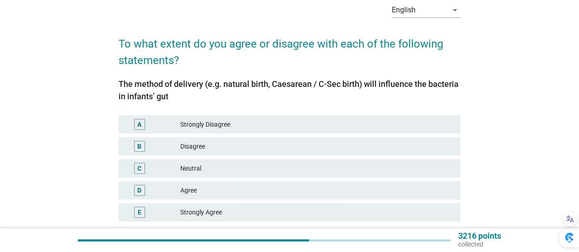
click at [224, 168] on div "Neutral" at bounding box center [316, 168] width 273 height 11
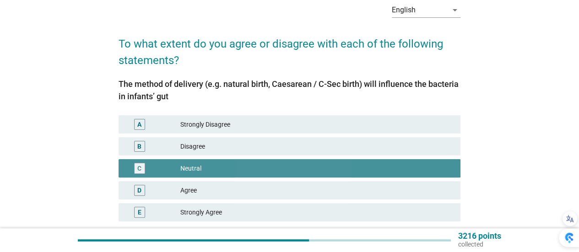
scroll to position [116, 0]
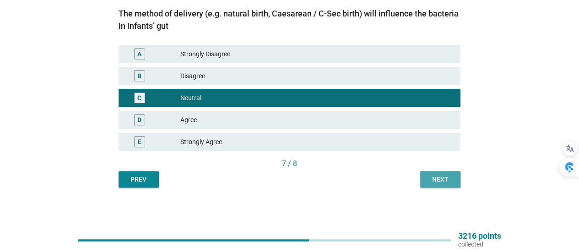
click at [443, 183] on div "Next" at bounding box center [441, 180] width 26 height 10
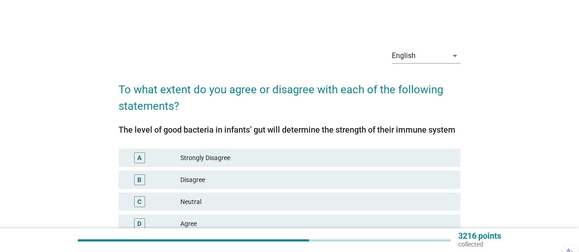
scroll to position [92, 0]
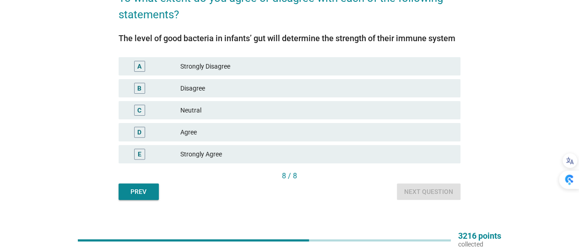
click at [240, 106] on div "Neutral" at bounding box center [316, 110] width 273 height 11
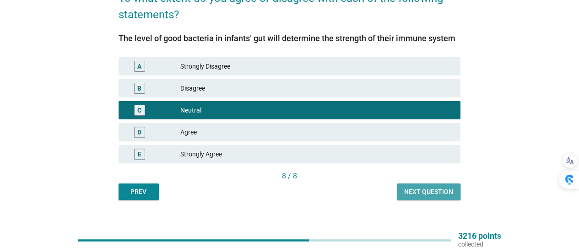
click at [434, 196] on div "Next question" at bounding box center [428, 192] width 49 height 10
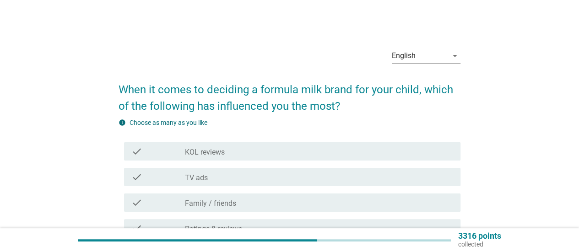
scroll to position [46, 0]
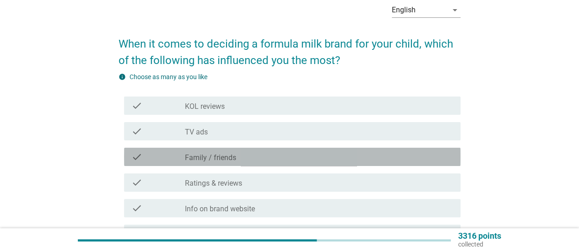
click at [292, 158] on div "check_box_outline_blank Family / friends" at bounding box center [319, 157] width 268 height 11
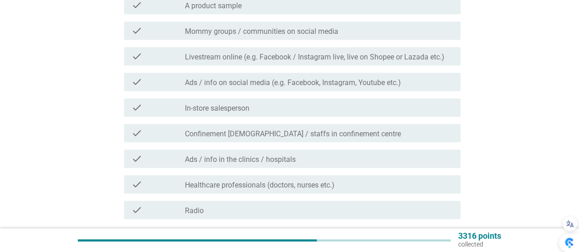
scroll to position [351, 0]
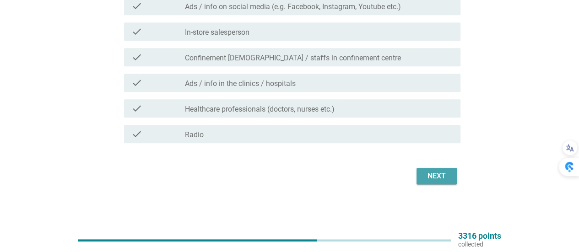
click at [433, 179] on div "Next" at bounding box center [437, 176] width 26 height 11
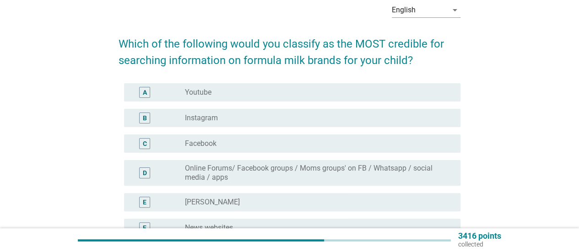
scroll to position [92, 0]
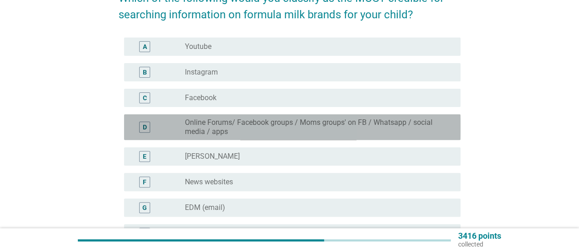
click at [320, 131] on label "Online Forums/ Facebook groups / Moms groups' on FB / Whatsapp / social media /…" at bounding box center [315, 127] width 261 height 18
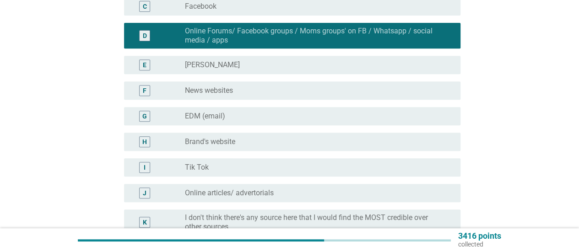
scroll to position [275, 0]
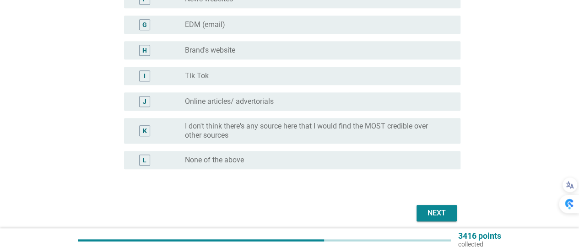
click at [321, 101] on div "radio_button_unchecked Online articles/ advertorials" at bounding box center [315, 101] width 261 height 9
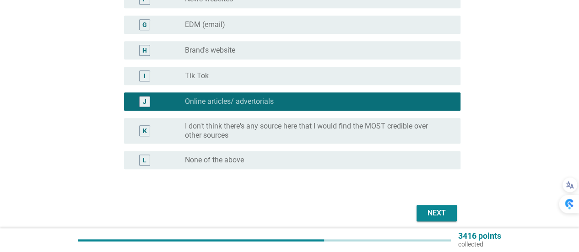
scroll to position [311, 0]
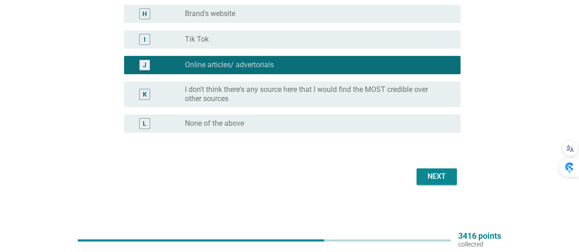
click at [428, 176] on div "Next" at bounding box center [437, 176] width 26 height 11
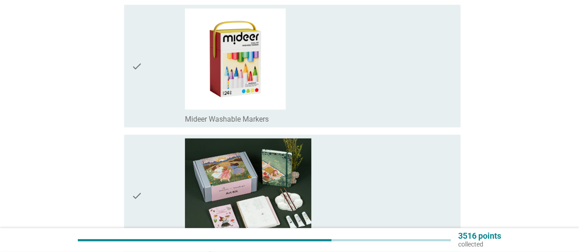
scroll to position [962, 0]
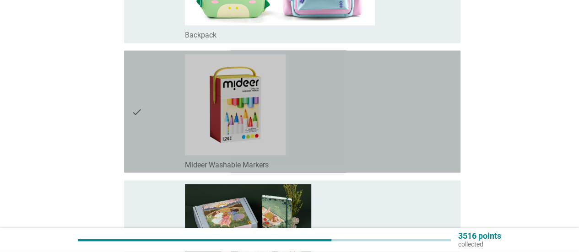
click at [388, 137] on div "check_box_outline_blank Mideer Washable Markers" at bounding box center [319, 111] width 268 height 115
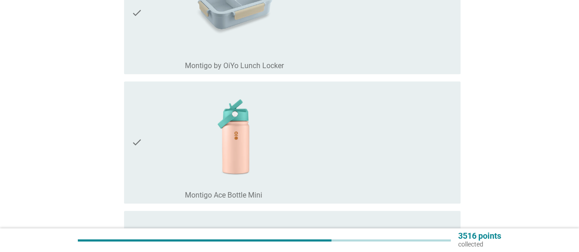
scroll to position [92, 0]
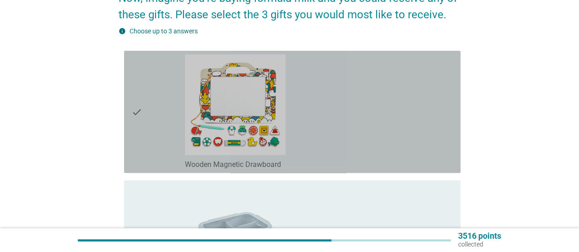
click at [390, 122] on div "check_box_outline_blank Wooden Magnetic Drawboard" at bounding box center [319, 111] width 268 height 115
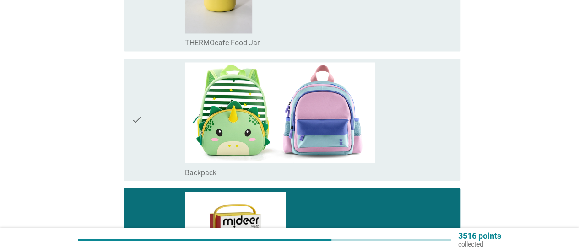
scroll to position [962, 0]
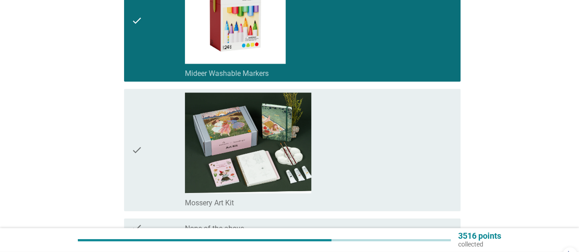
click at [391, 131] on div "check_box_outline_blank Mossery Art Kit" at bounding box center [319, 150] width 268 height 115
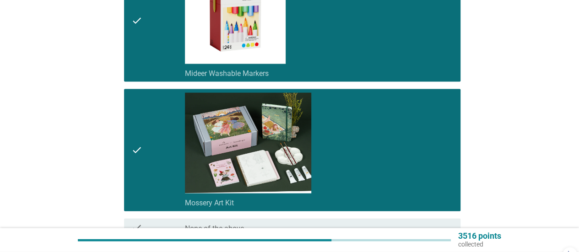
scroll to position [1068, 0]
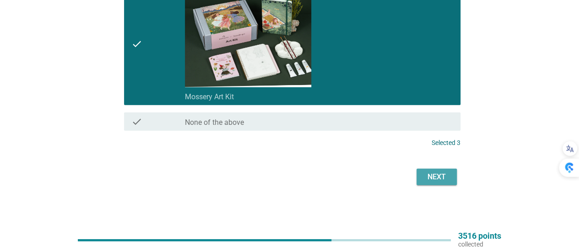
click at [443, 180] on div "Next" at bounding box center [437, 177] width 26 height 11
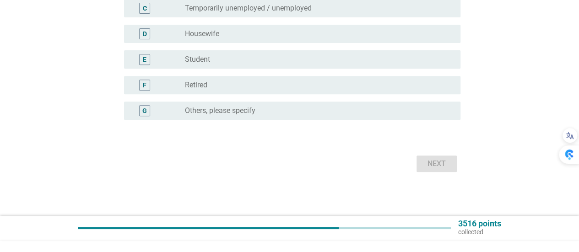
scroll to position [0, 0]
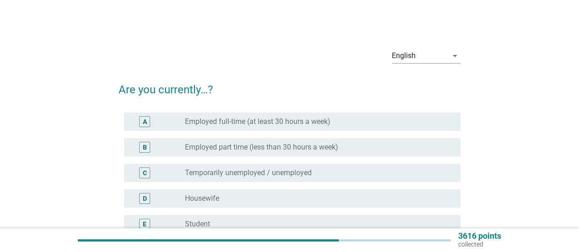
click at [399, 123] on div "radio_button_unchecked Employed full-time (at least 30 hours a week)" at bounding box center [315, 121] width 261 height 9
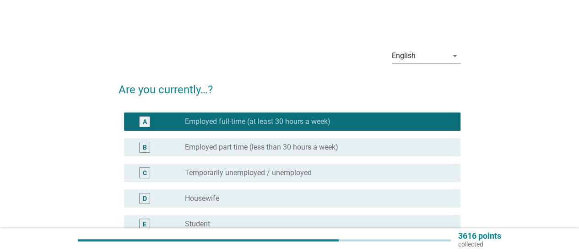
scroll to position [152, 0]
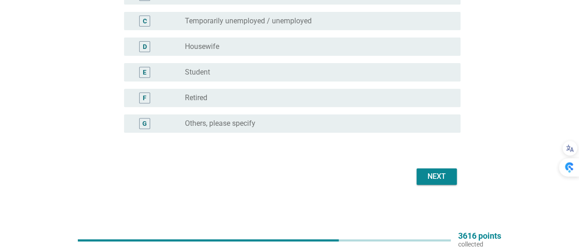
click at [440, 170] on button "Next" at bounding box center [437, 176] width 40 height 16
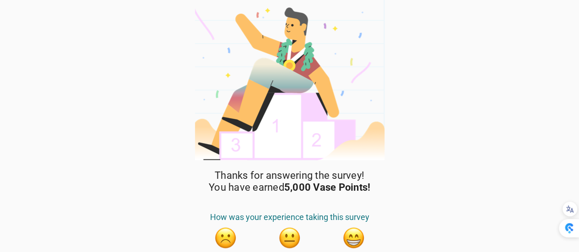
scroll to position [38, 0]
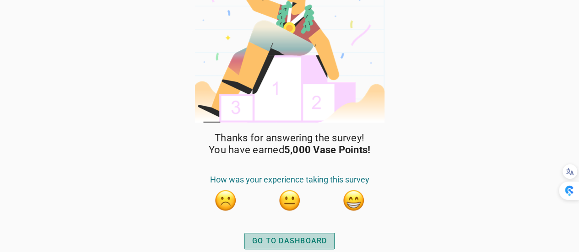
click at [303, 235] on button "GO TO DASHBOARD" at bounding box center [289, 241] width 91 height 16
